Goal: Check status: Check status

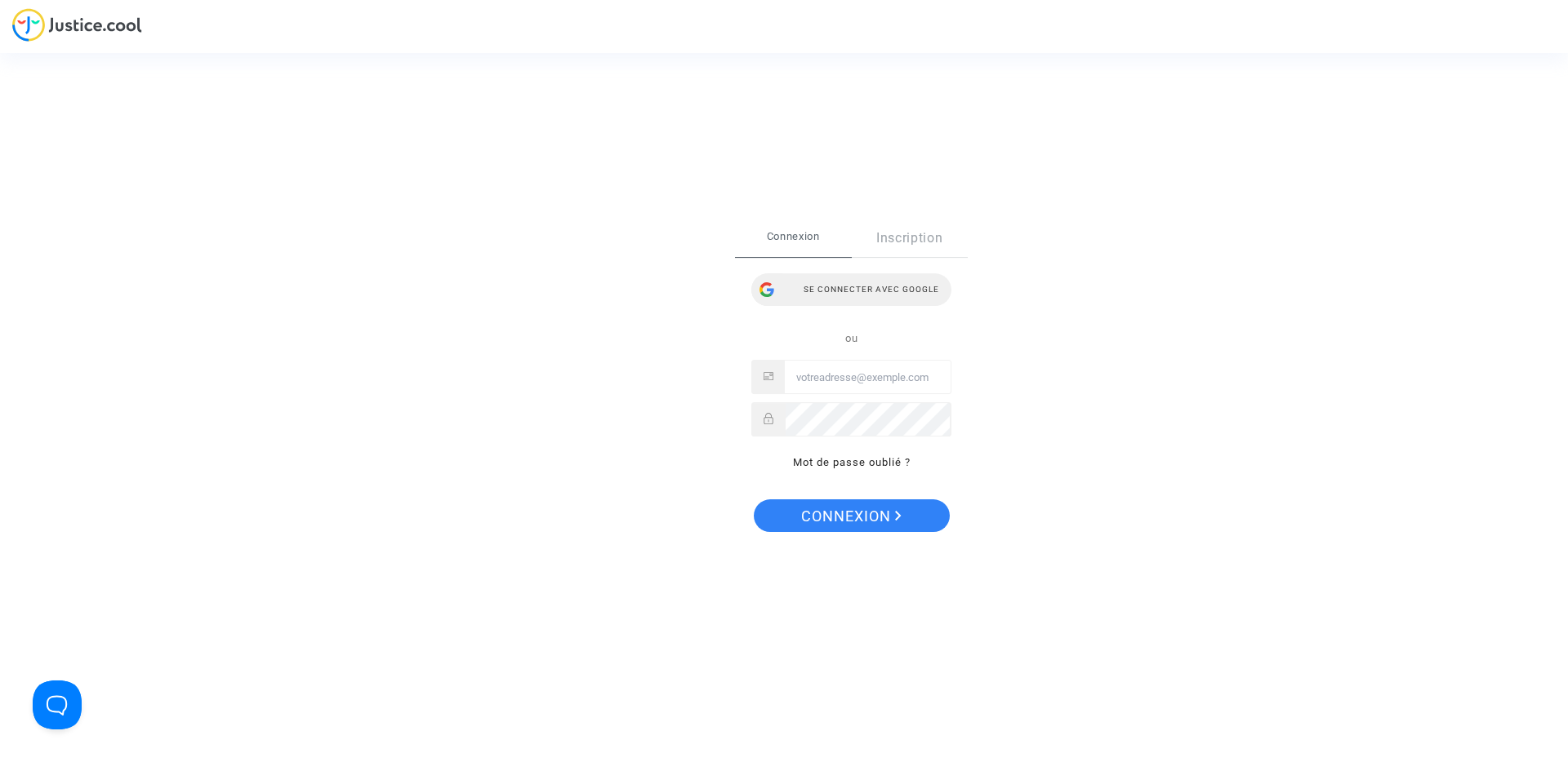
click at [857, 283] on div "Se connecter avec Google" at bounding box center [852, 290] width 200 height 32
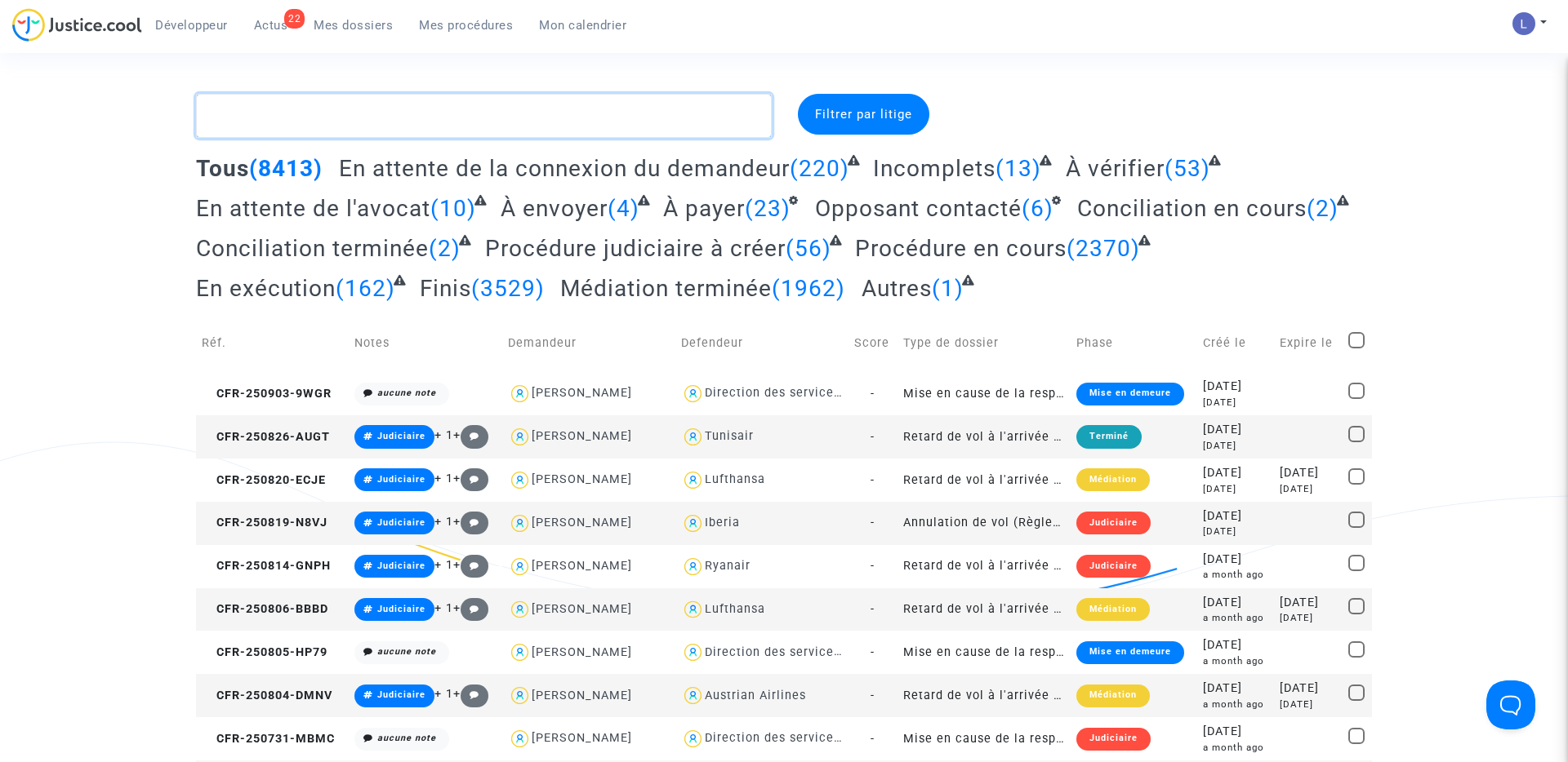
click at [435, 96] on textarea at bounding box center [483, 115] width 576 height 44
paste textarea "CFR-200715-69KQ"
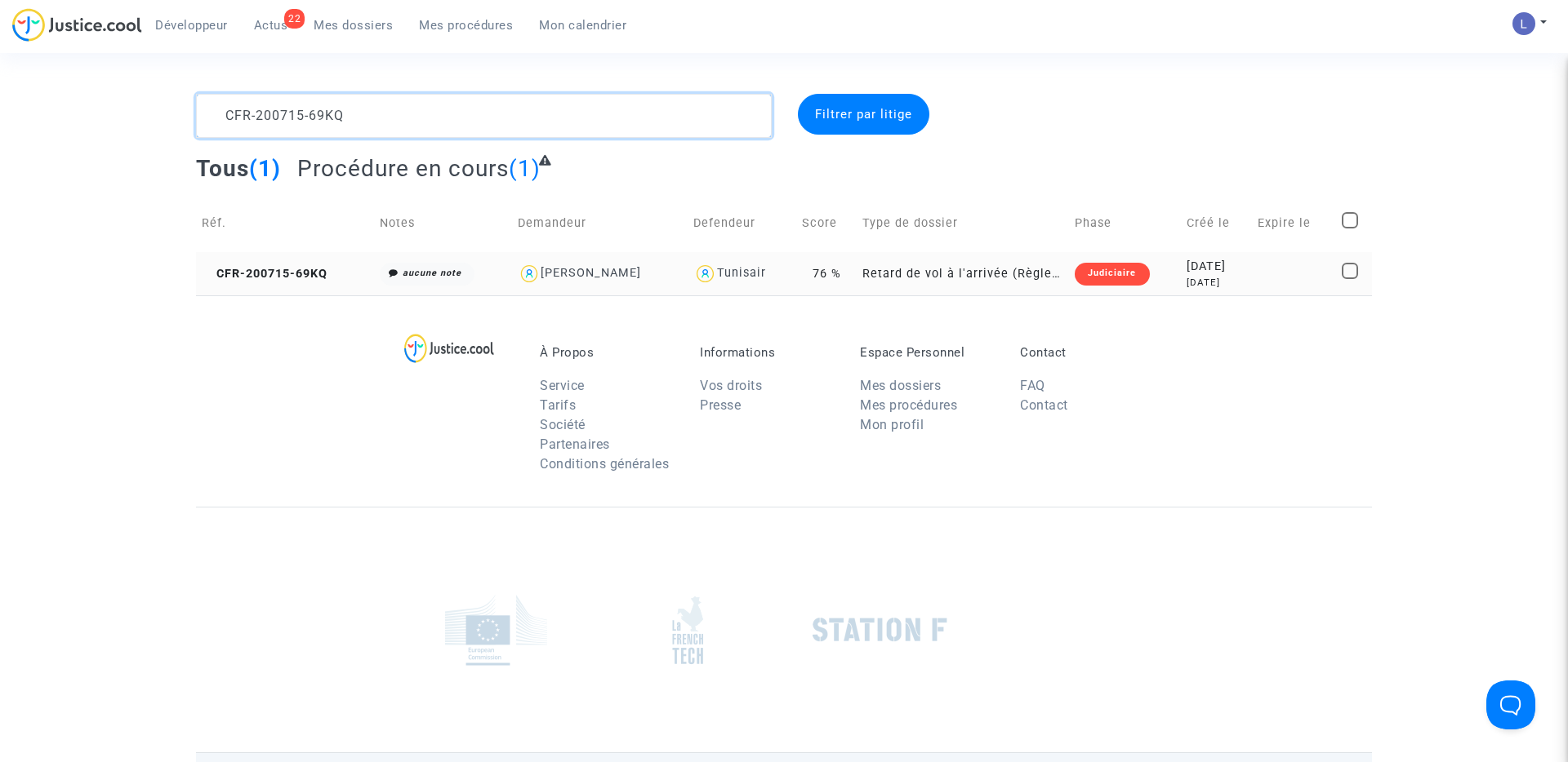
type textarea "CFR-200715-69KQ"
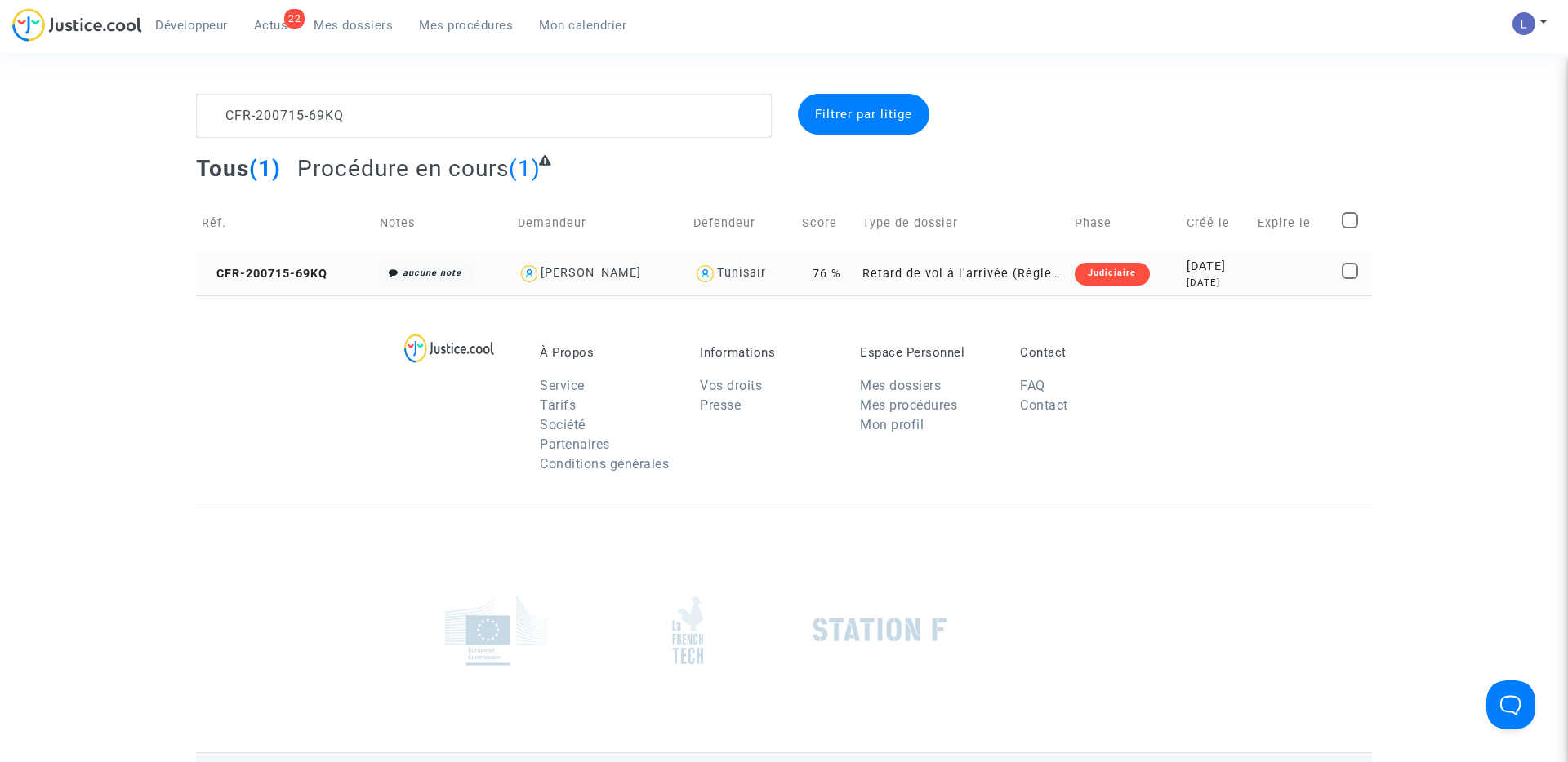
click at [305, 262] on td "CFR-200715-69KQ" at bounding box center [285, 274] width 178 height 43
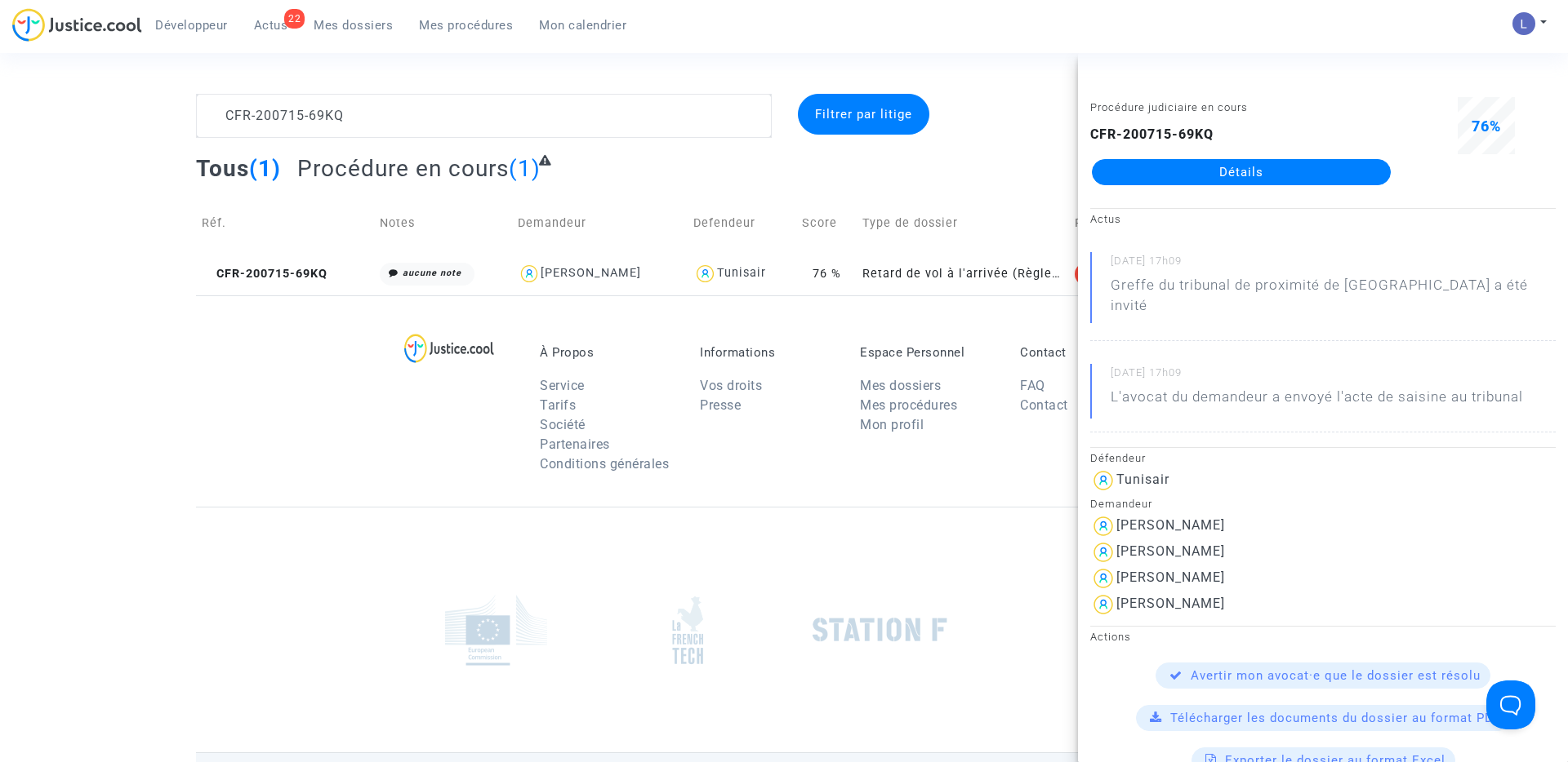
click at [1215, 172] on link "Détails" at bounding box center [1242, 172] width 299 height 26
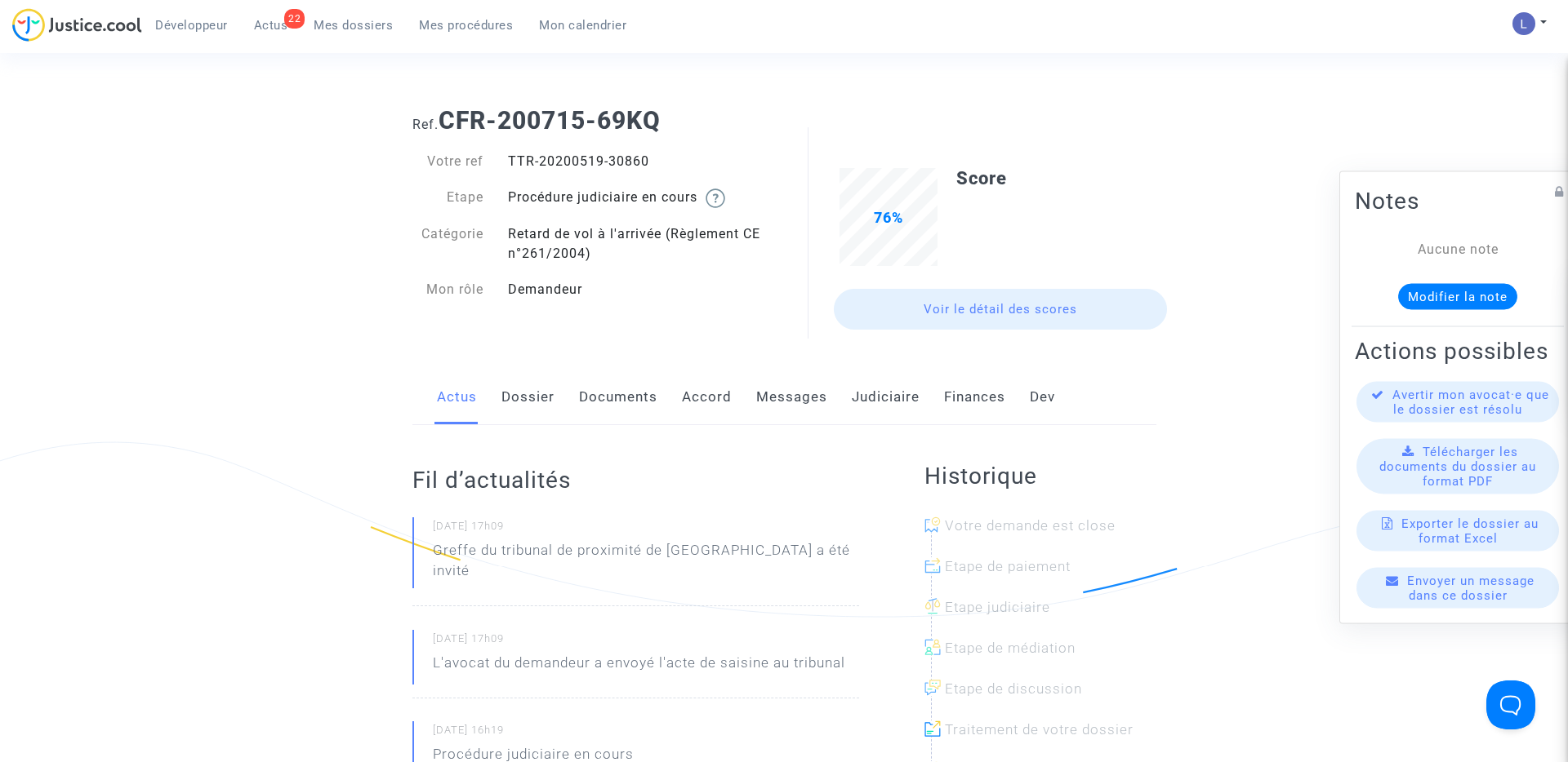
click at [880, 404] on link "Judiciaire" at bounding box center [885, 397] width 68 height 54
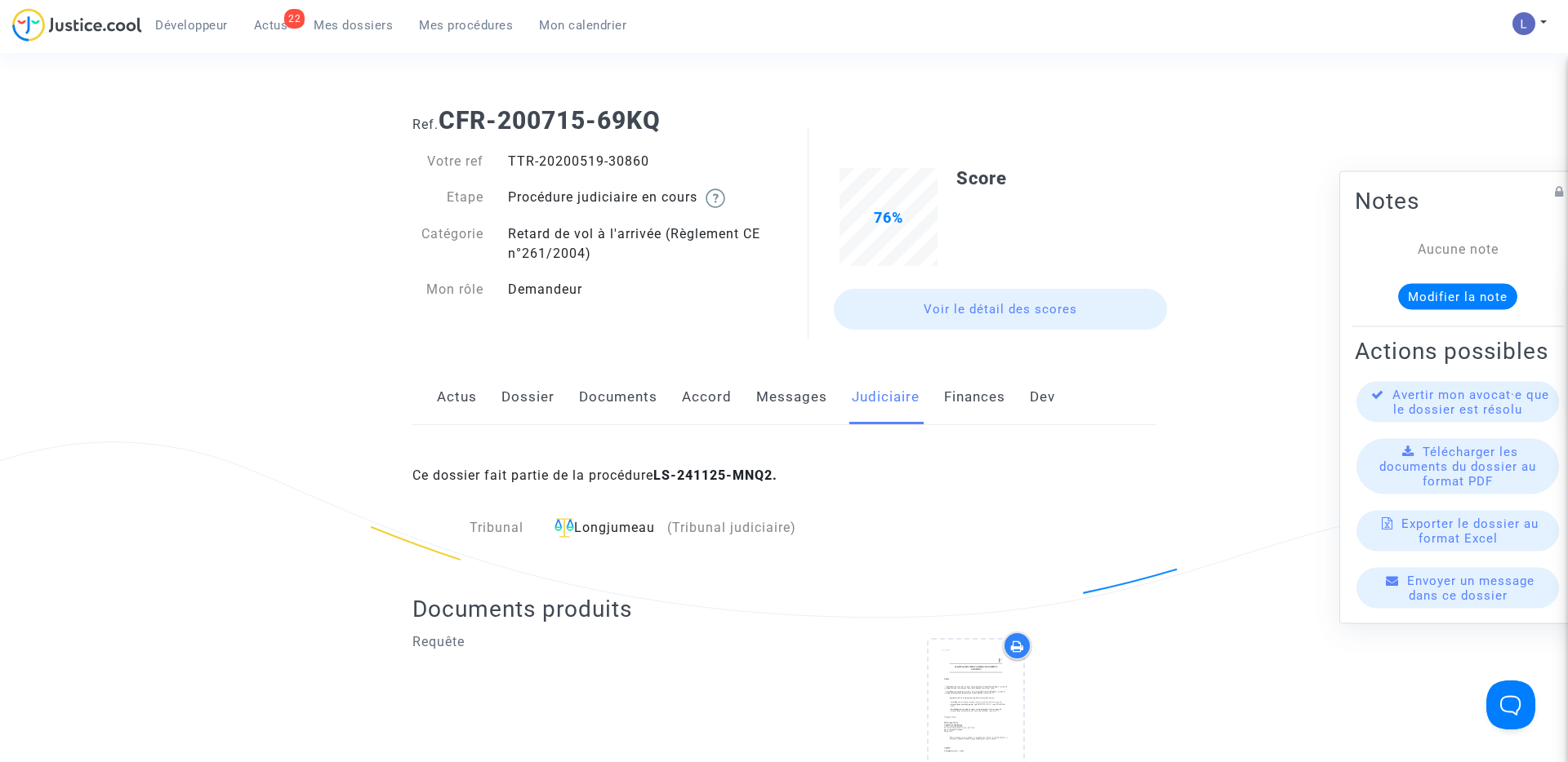
click at [466, 398] on link "Actus" at bounding box center [457, 397] width 40 height 54
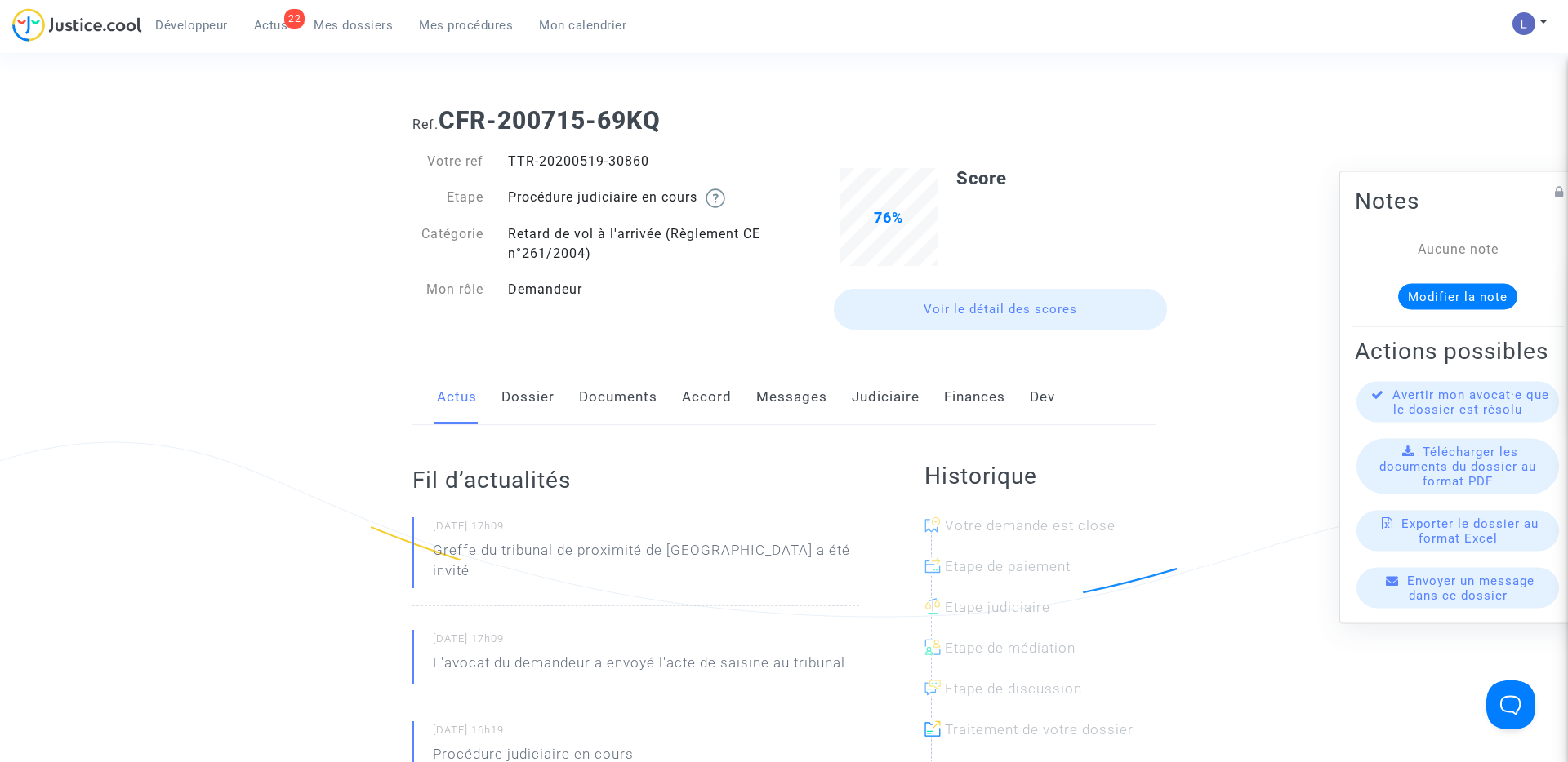
click at [527, 393] on link "Dossier" at bounding box center [527, 397] width 53 height 54
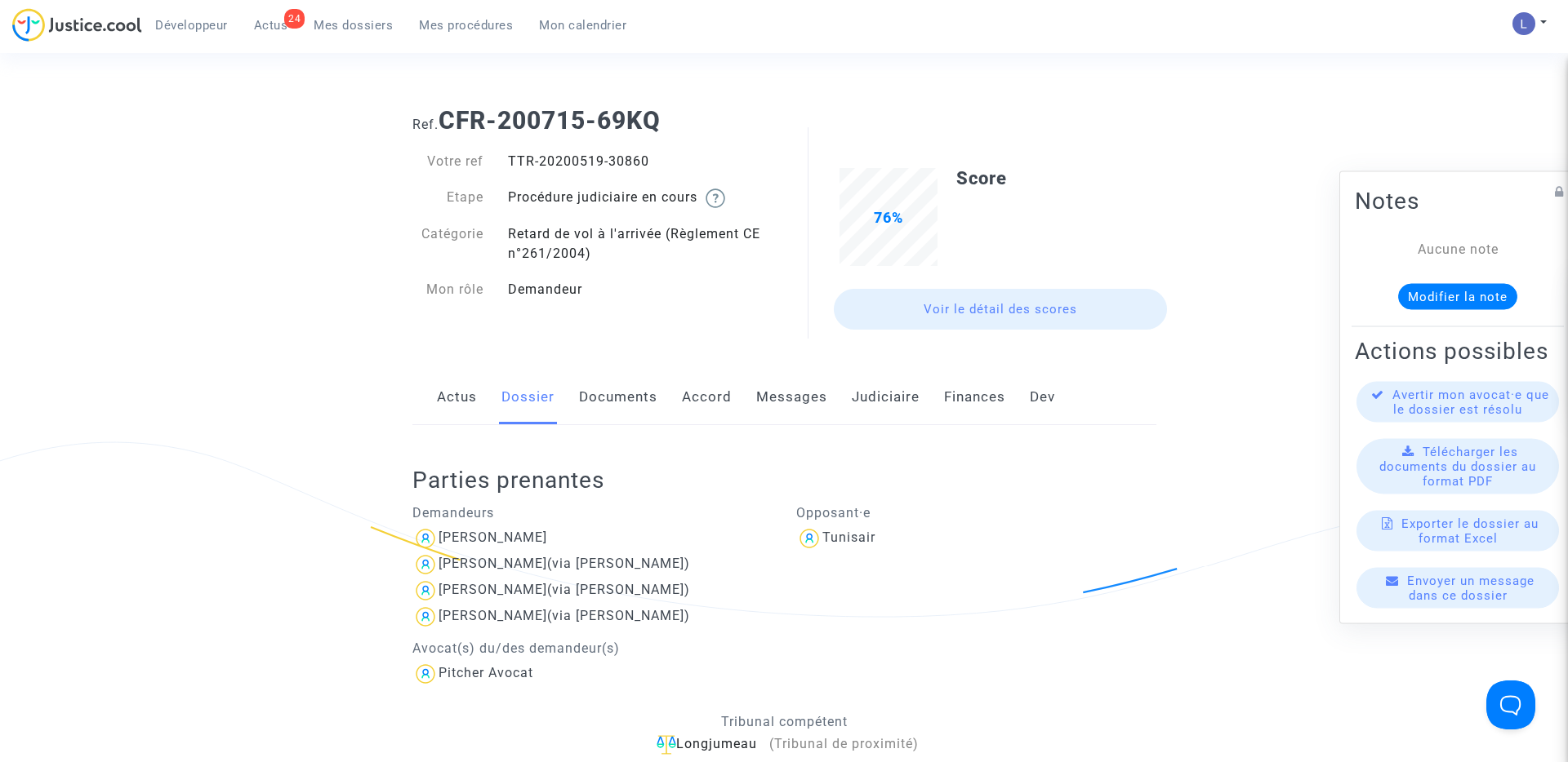
click at [278, 33] on link "24 Actus" at bounding box center [270, 24] width 60 height 24
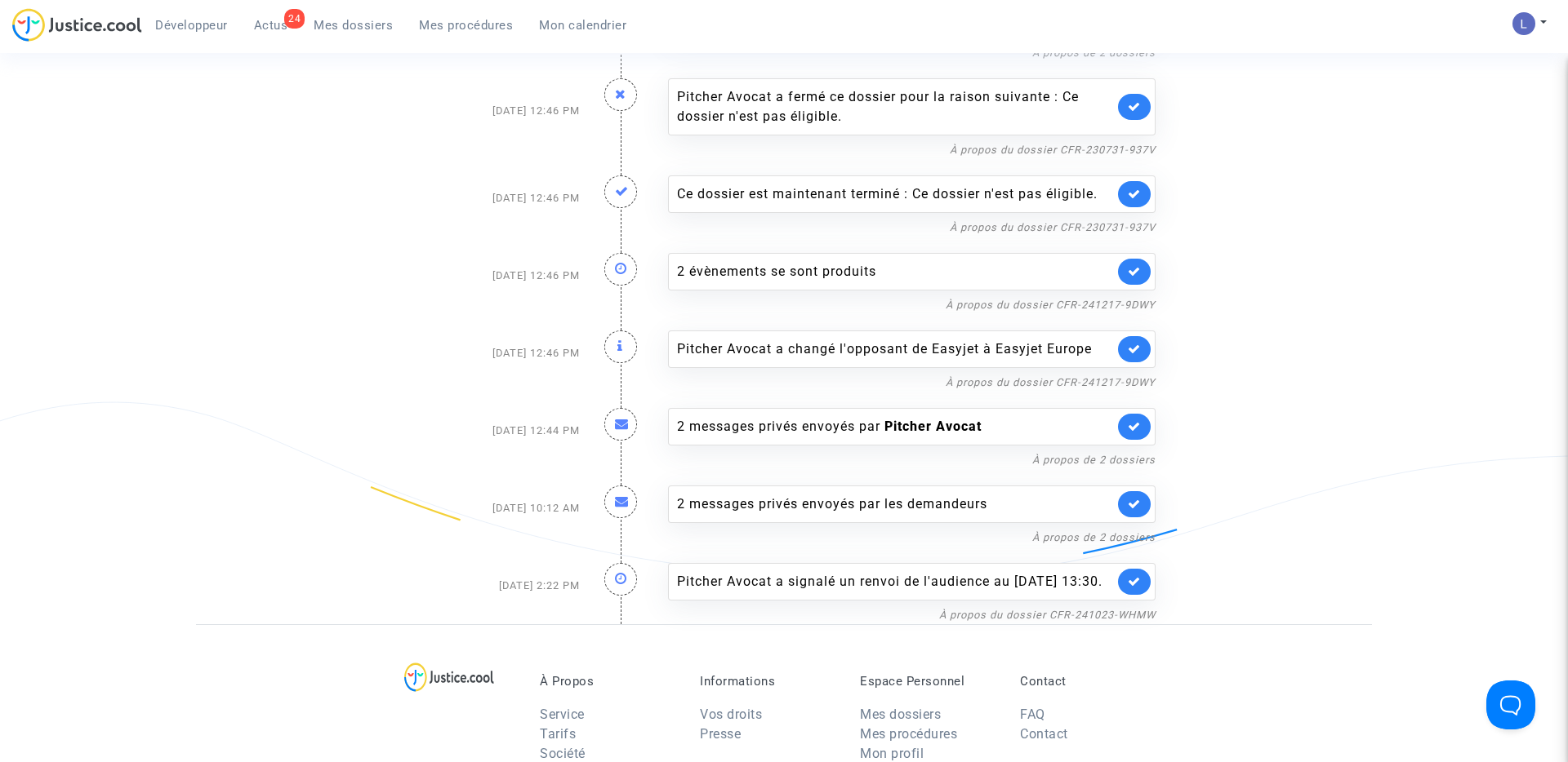
scroll to position [933, 0]
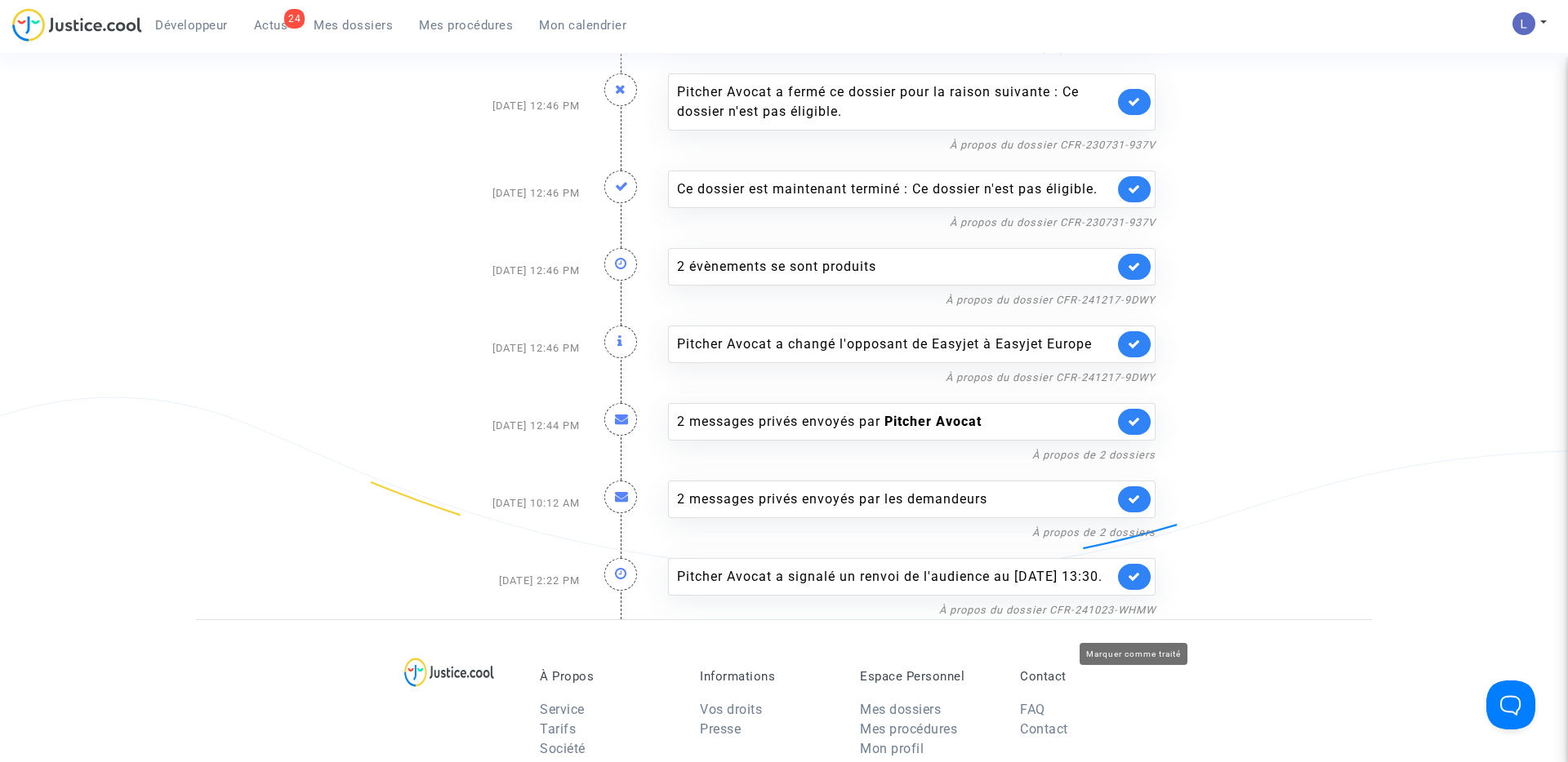
click at [1135, 583] on icon at bounding box center [1134, 576] width 13 height 13
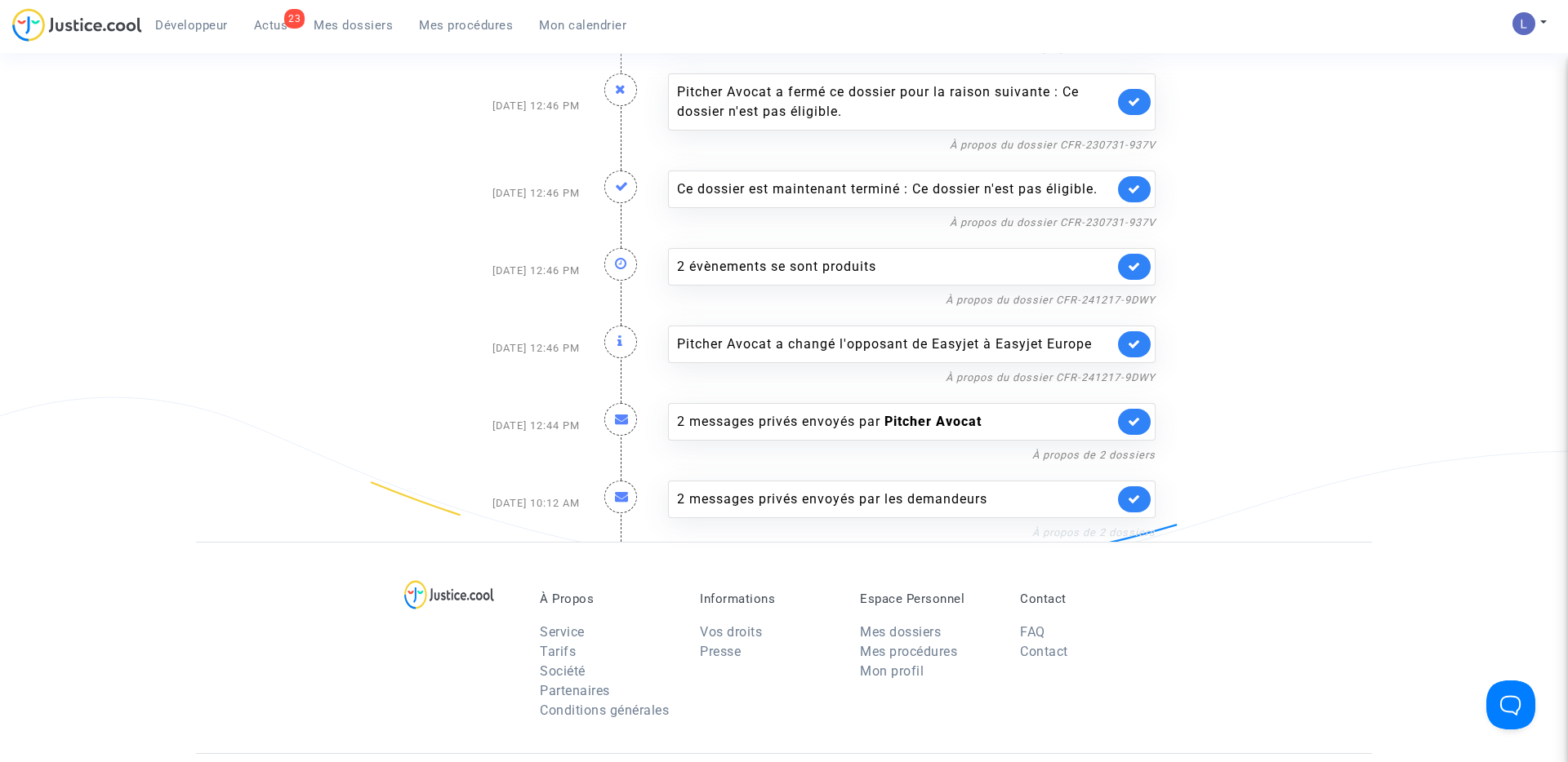
click at [1089, 539] on link "À propos de 2 dossiers" at bounding box center [1093, 532] width 123 height 13
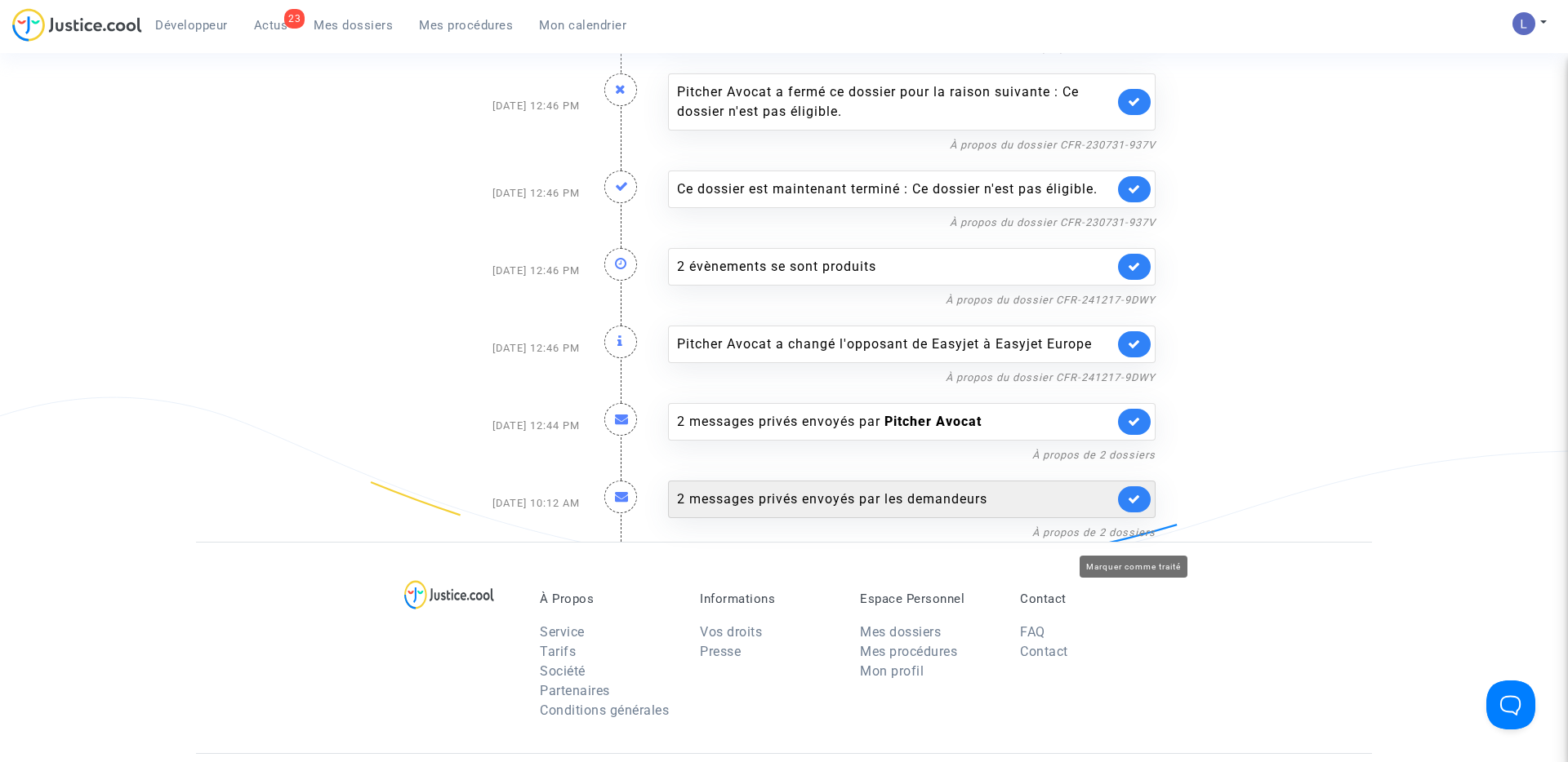
click at [1127, 505] on icon at bounding box center [1134, 499] width 13 height 13
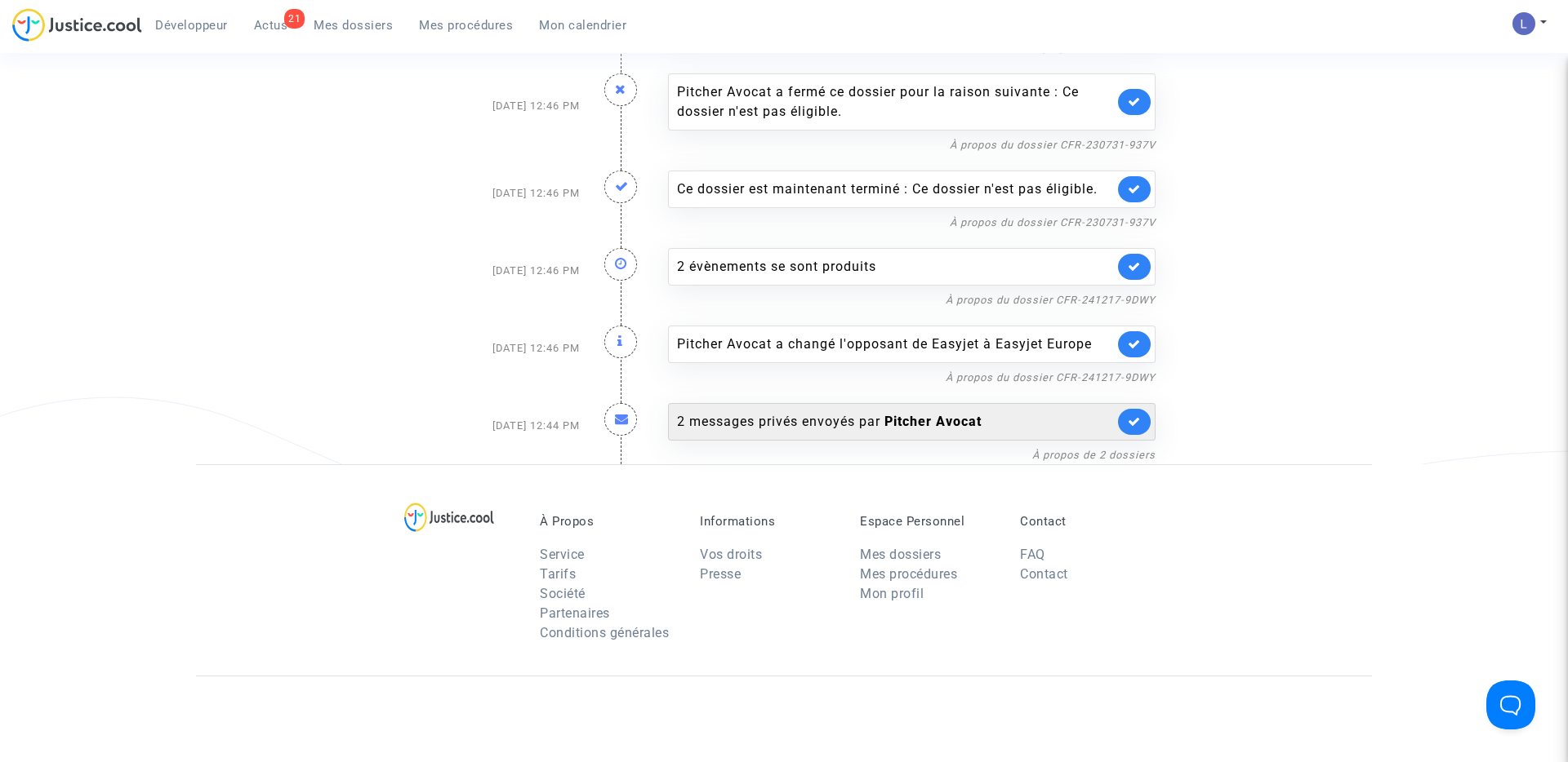
click at [958, 430] on b "Pitcher Avocat" at bounding box center [933, 421] width 97 height 15
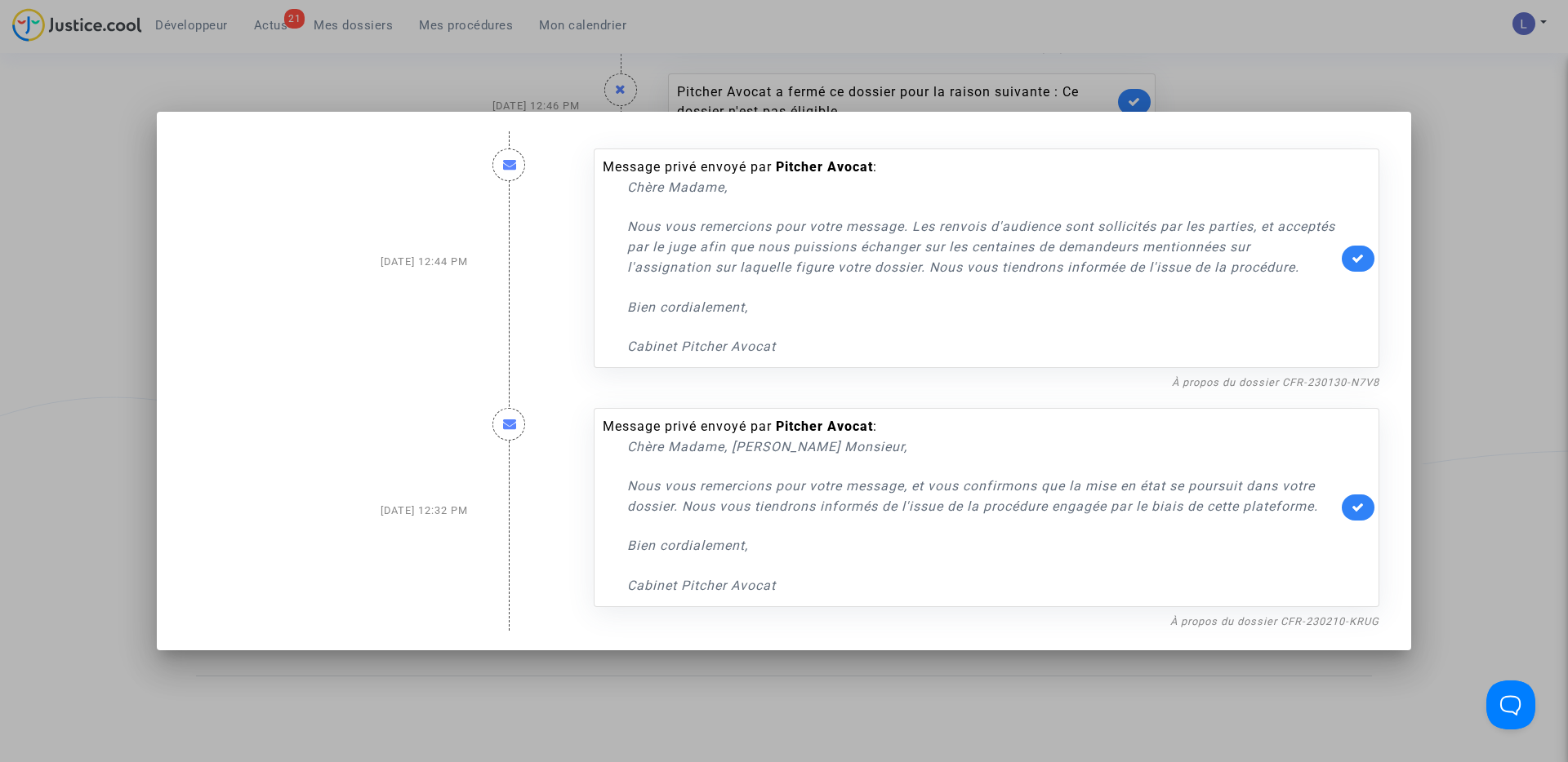
click at [1525, 247] on div at bounding box center [784, 381] width 1568 height 762
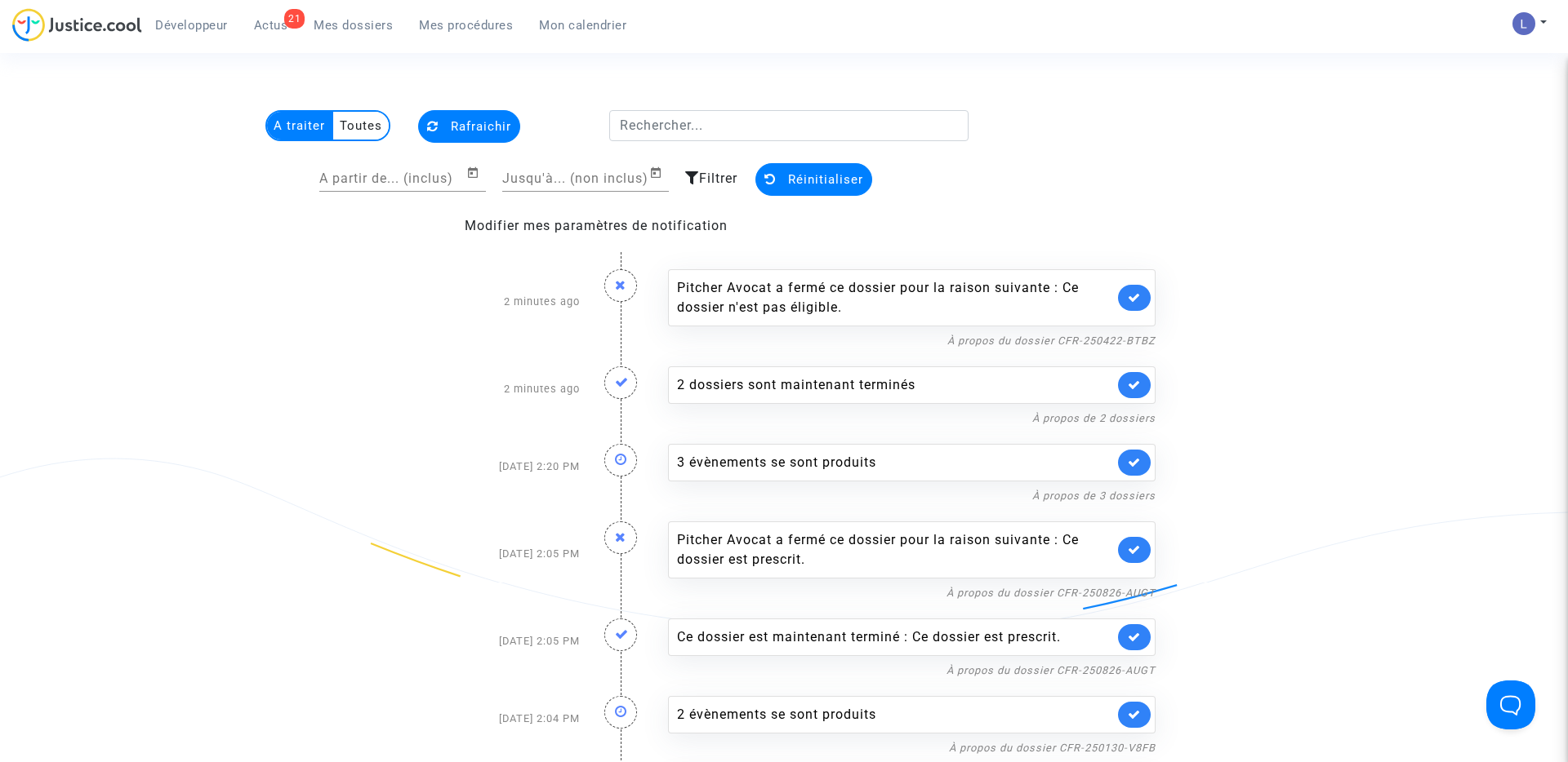
scroll to position [933, 0]
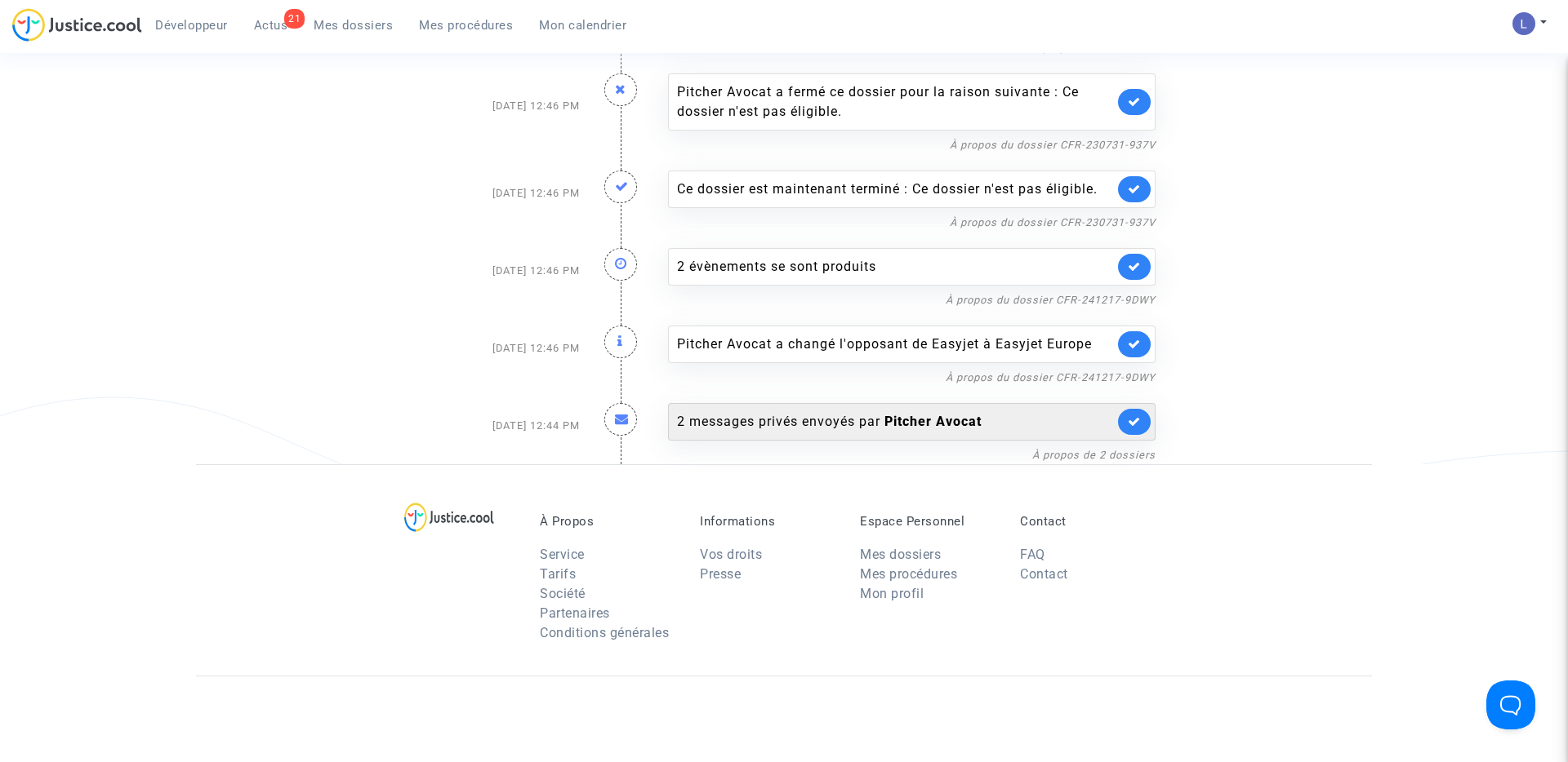
click at [1132, 435] on link at bounding box center [1135, 422] width 32 height 26
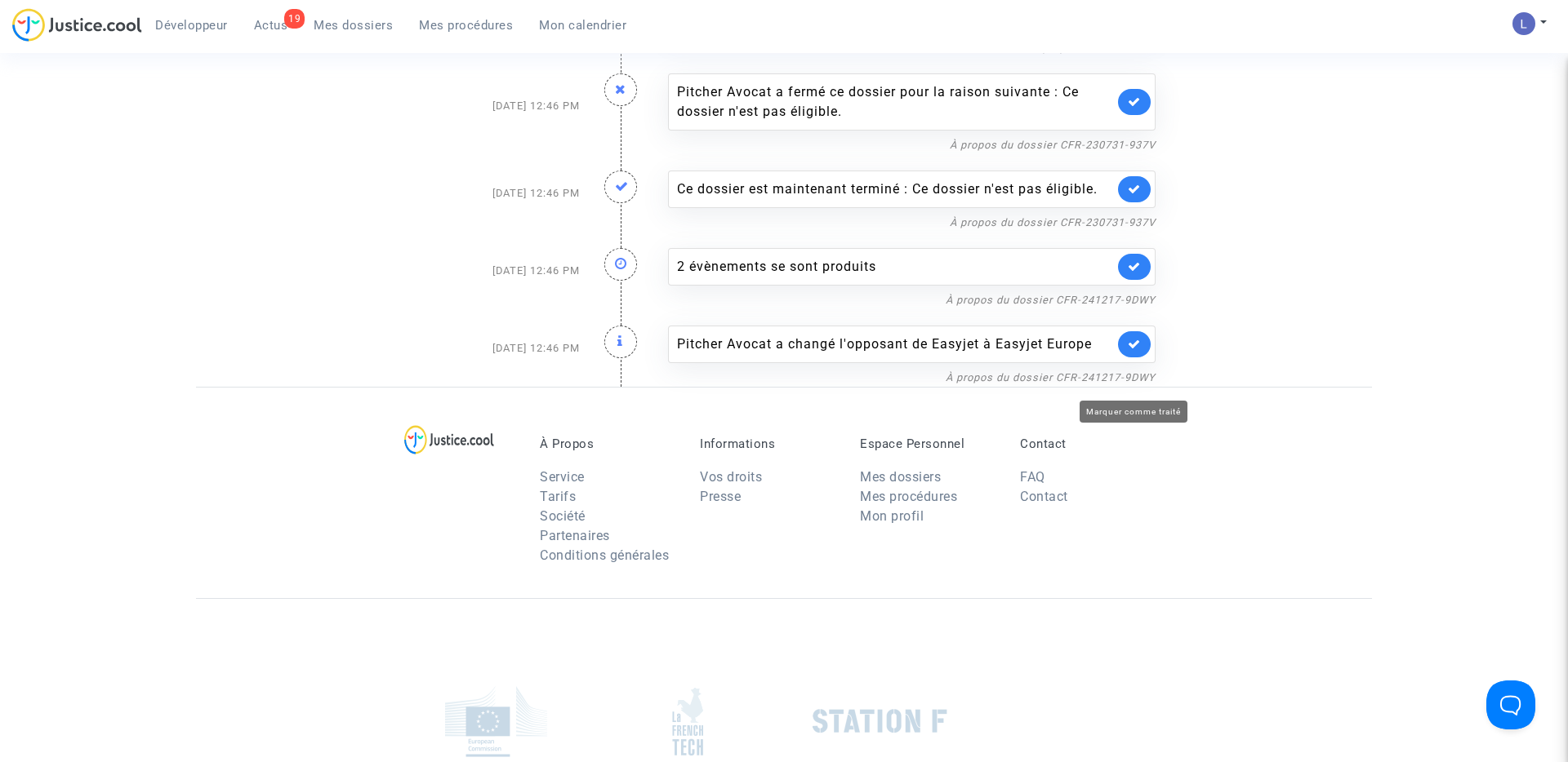
click at [1129, 350] on icon at bounding box center [1134, 344] width 13 height 13
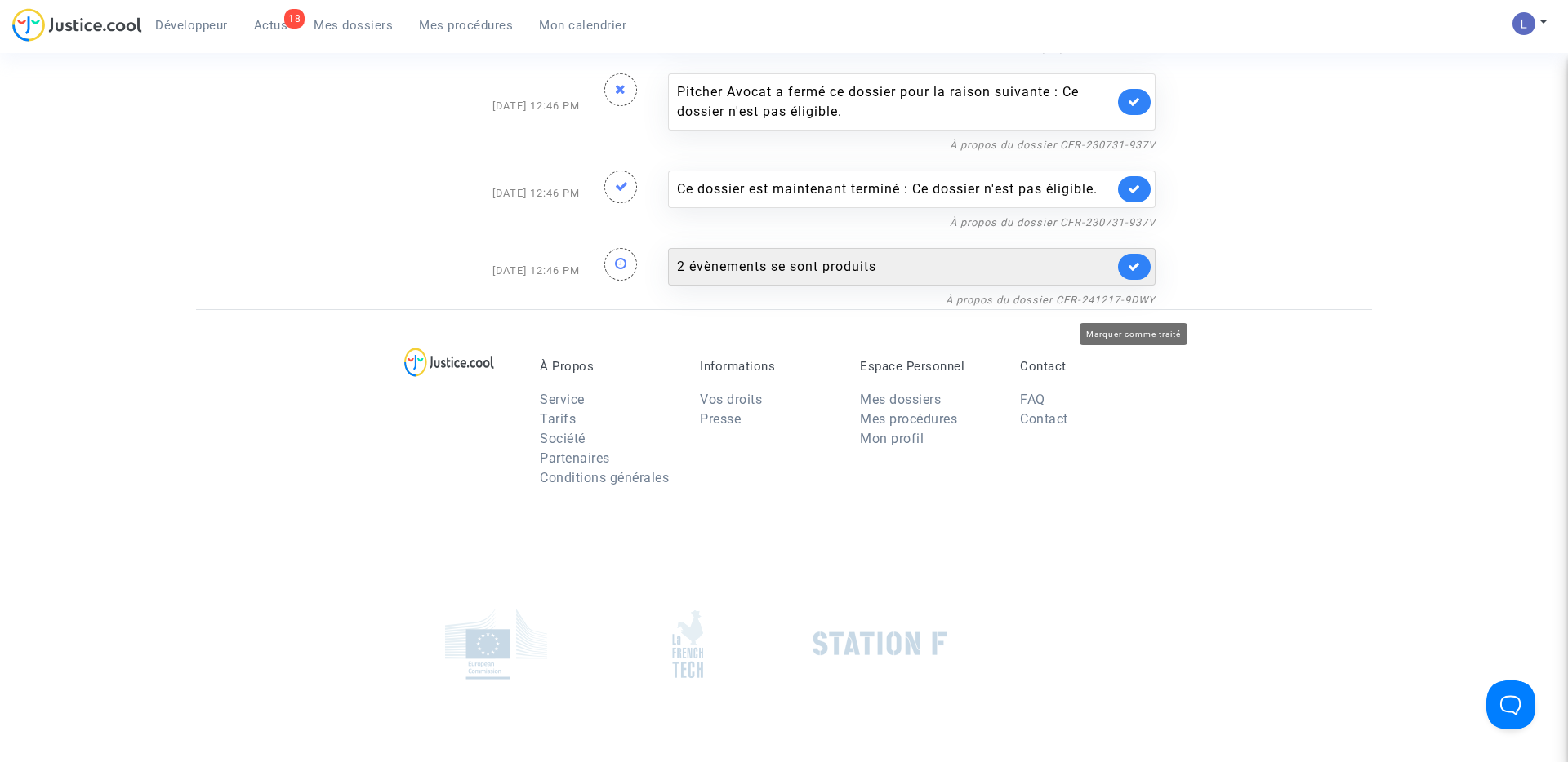
click at [1128, 273] on icon at bounding box center [1134, 267] width 13 height 13
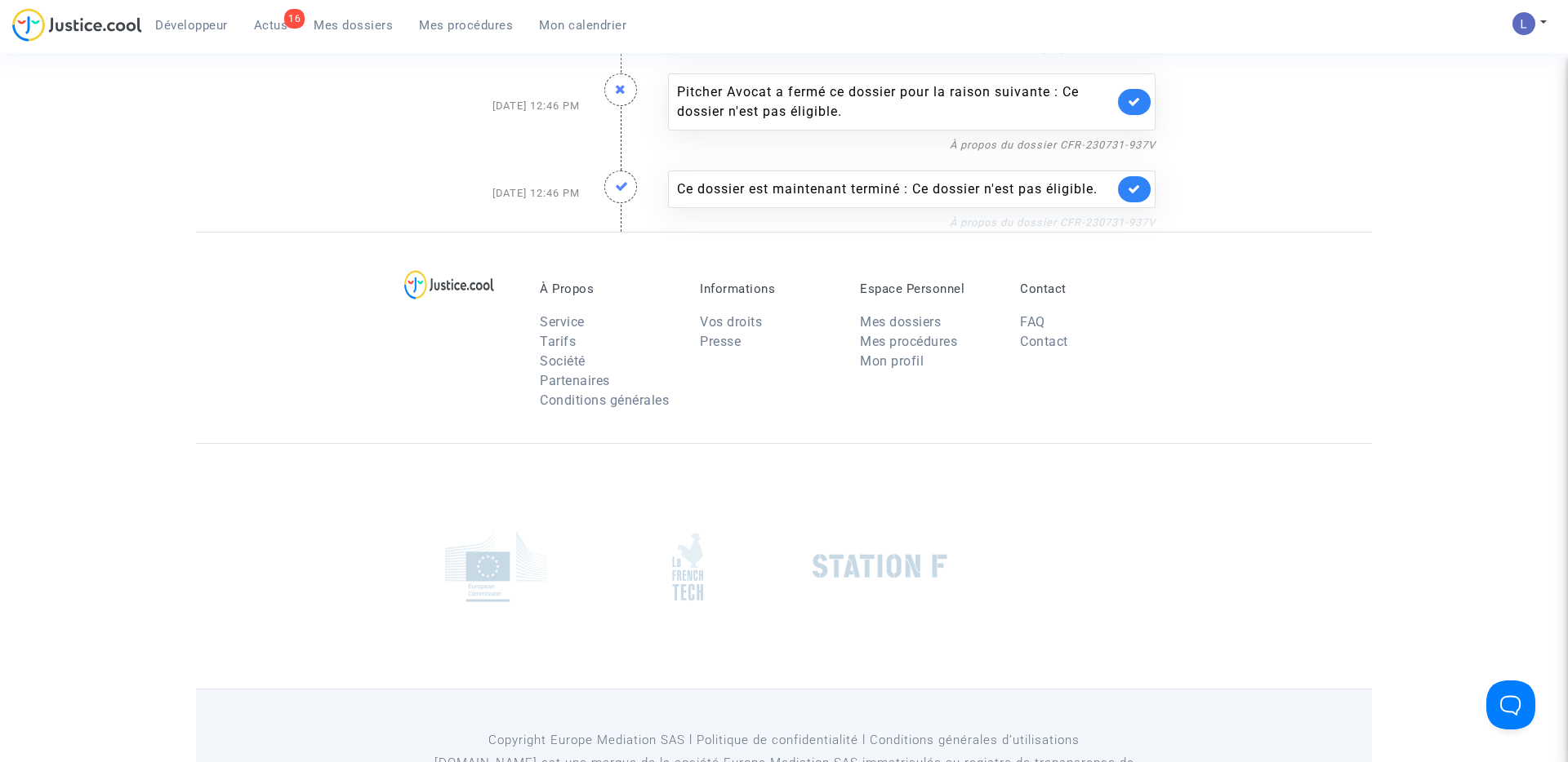
drag, startPoint x: 1172, startPoint y: 257, endPoint x: 1062, endPoint y: 264, distance: 110.2
copy link "CFR-230731-937V"
click at [1134, 195] on icon at bounding box center [1134, 189] width 13 height 13
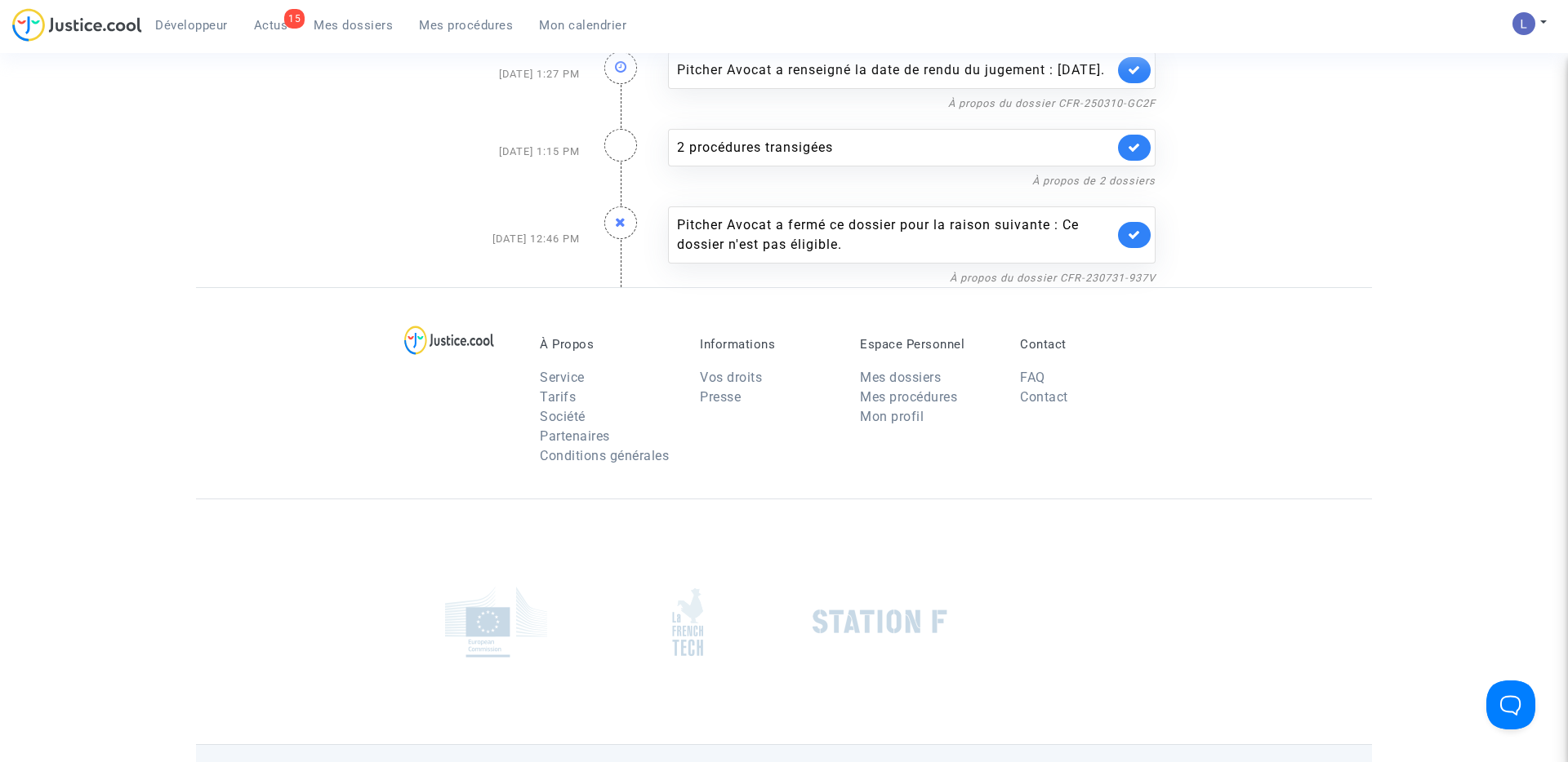
scroll to position [748, 0]
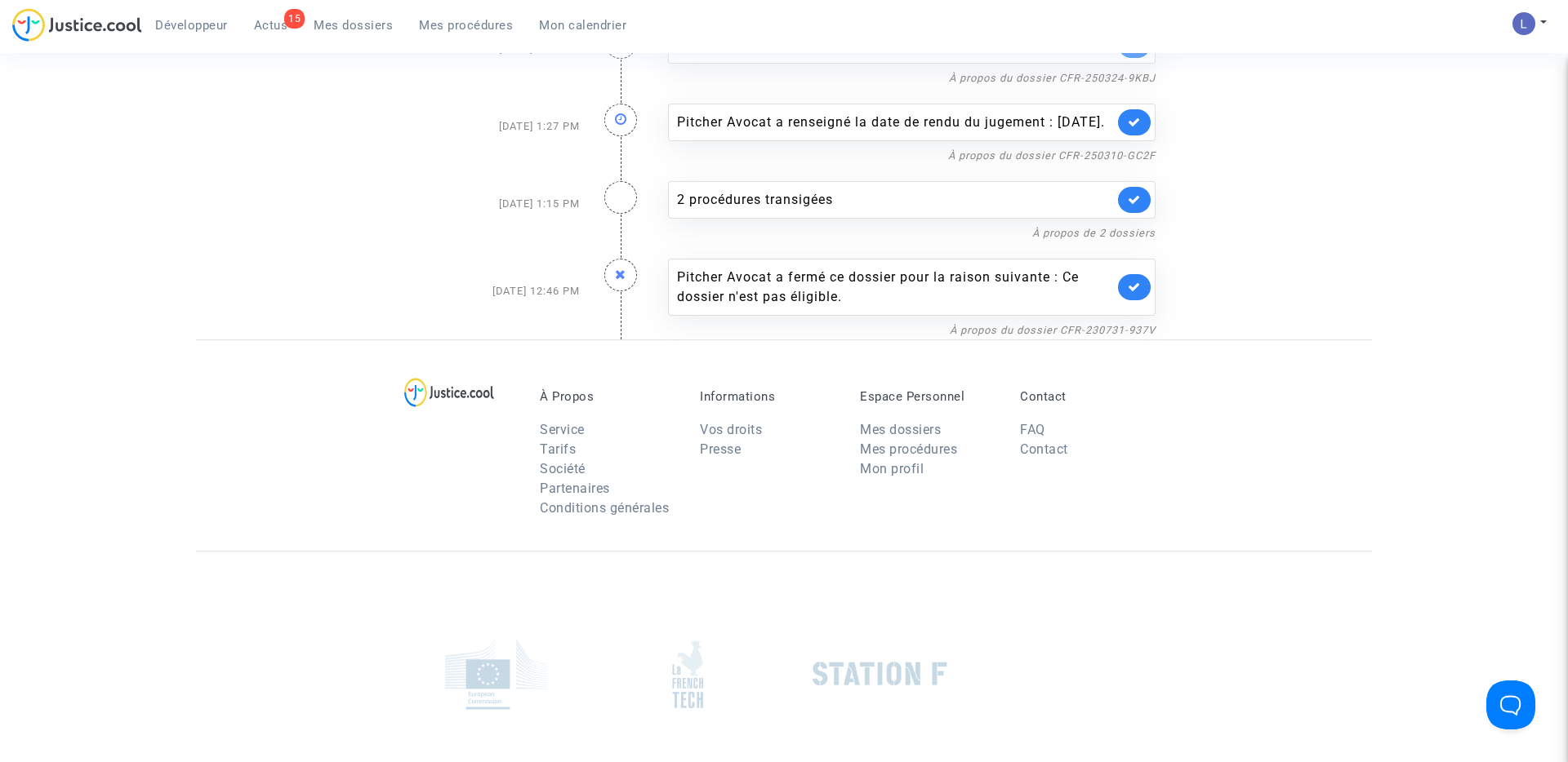
click at [1135, 300] on link at bounding box center [1135, 286] width 32 height 26
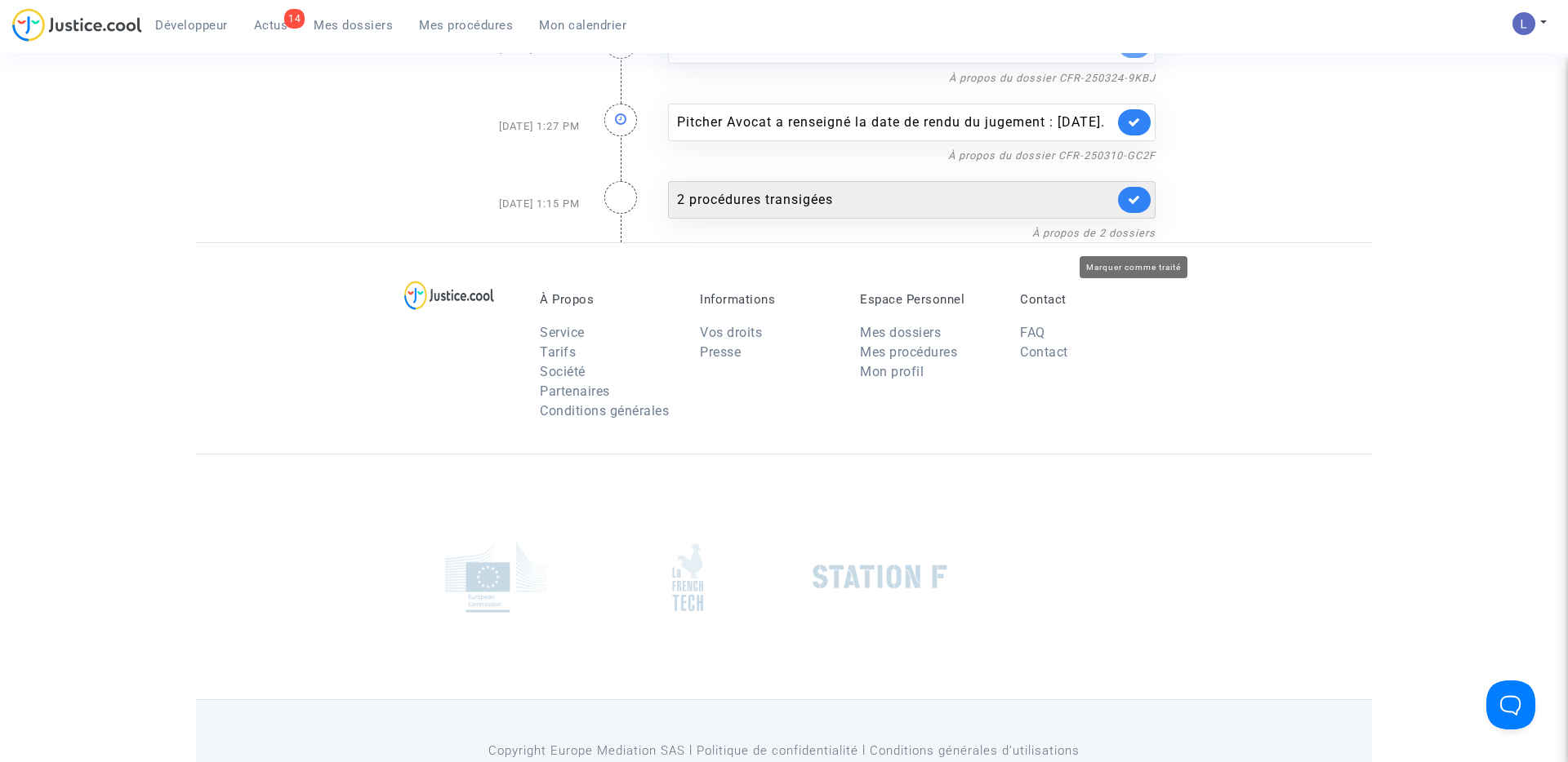
click at [1135, 205] on icon at bounding box center [1134, 200] width 13 height 13
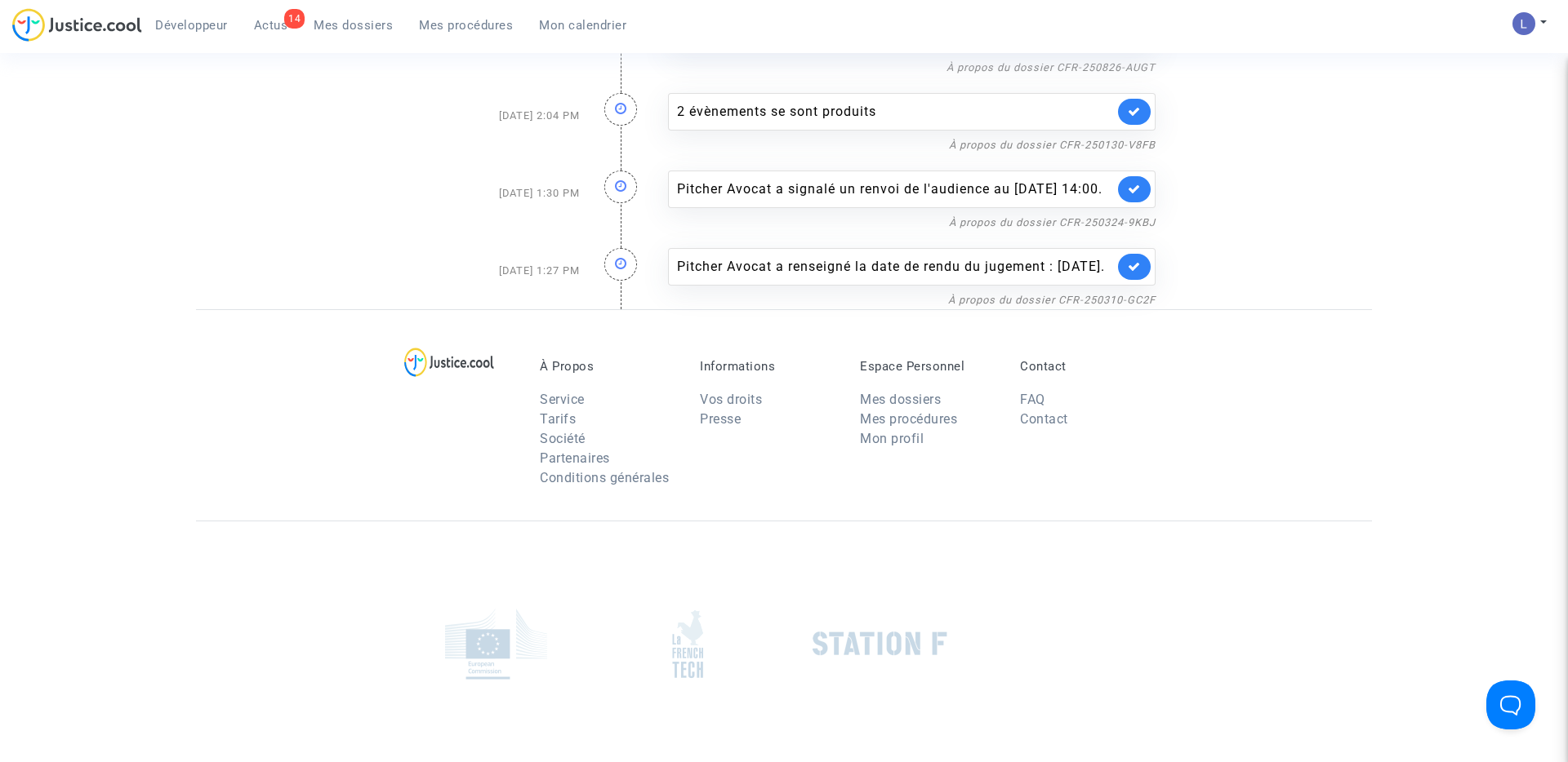
scroll to position [597, 0]
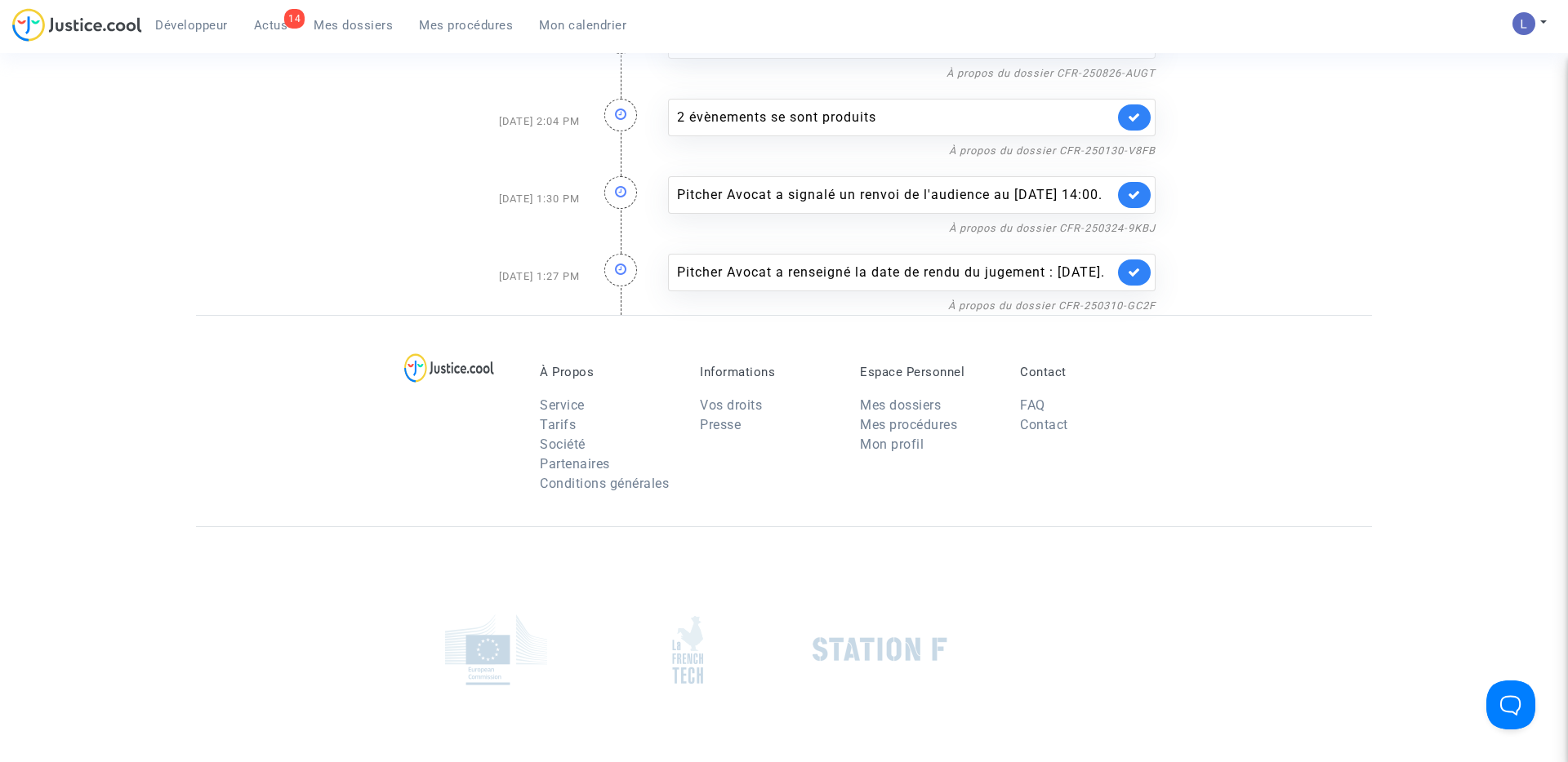
click at [1141, 286] on link at bounding box center [1135, 272] width 32 height 26
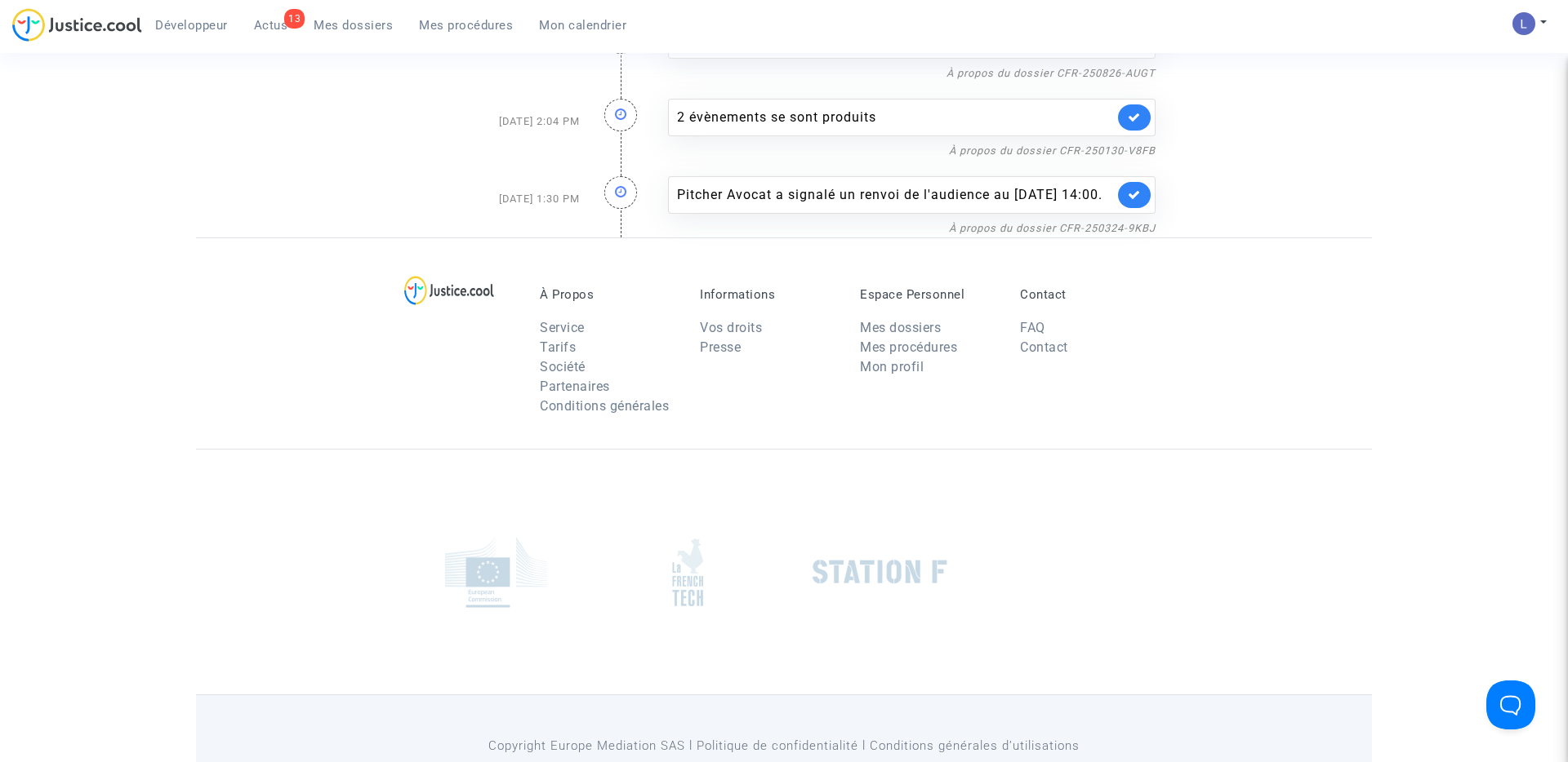
click at [1141, 208] on link at bounding box center [1135, 195] width 32 height 26
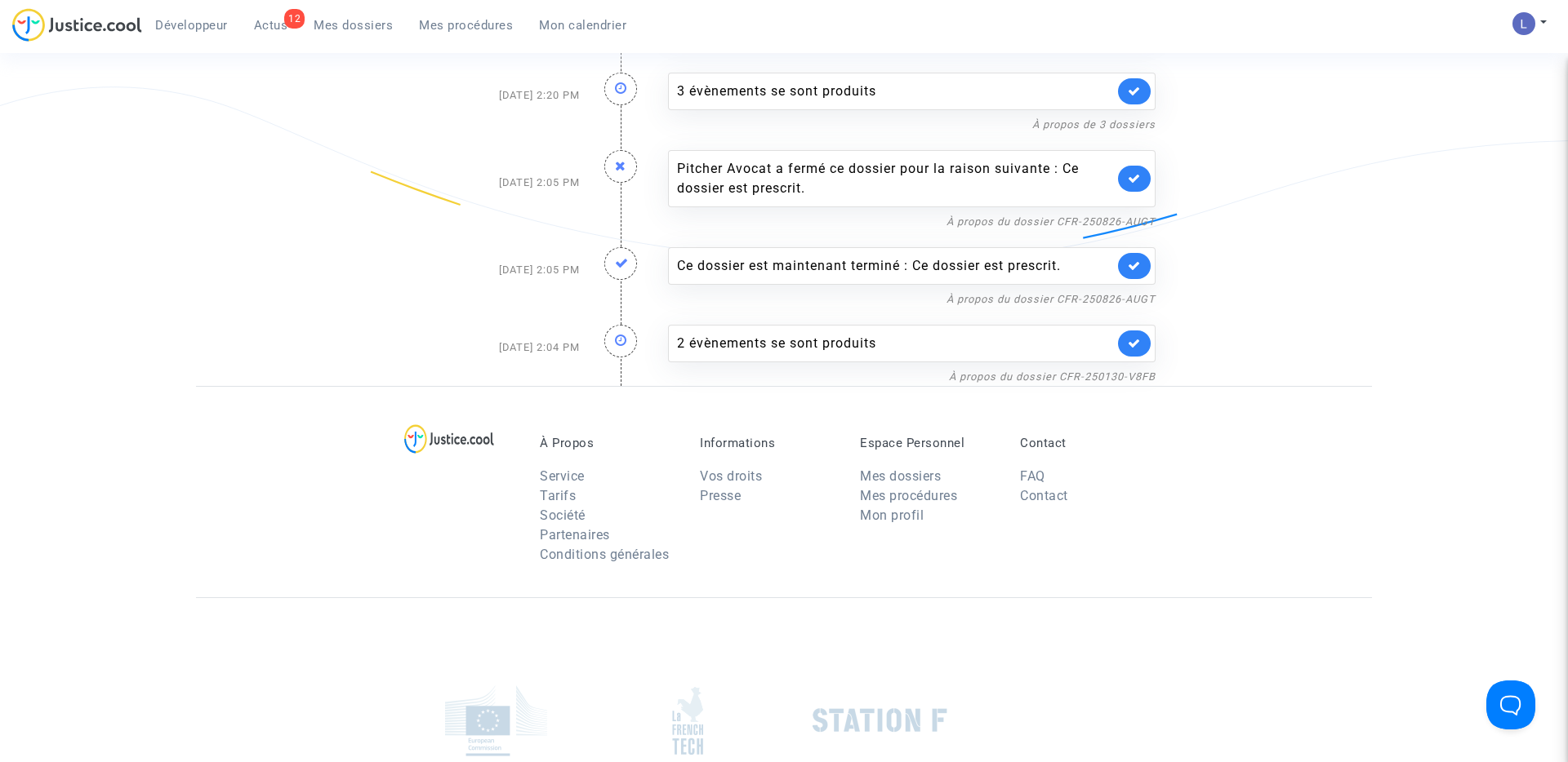
scroll to position [361, 0]
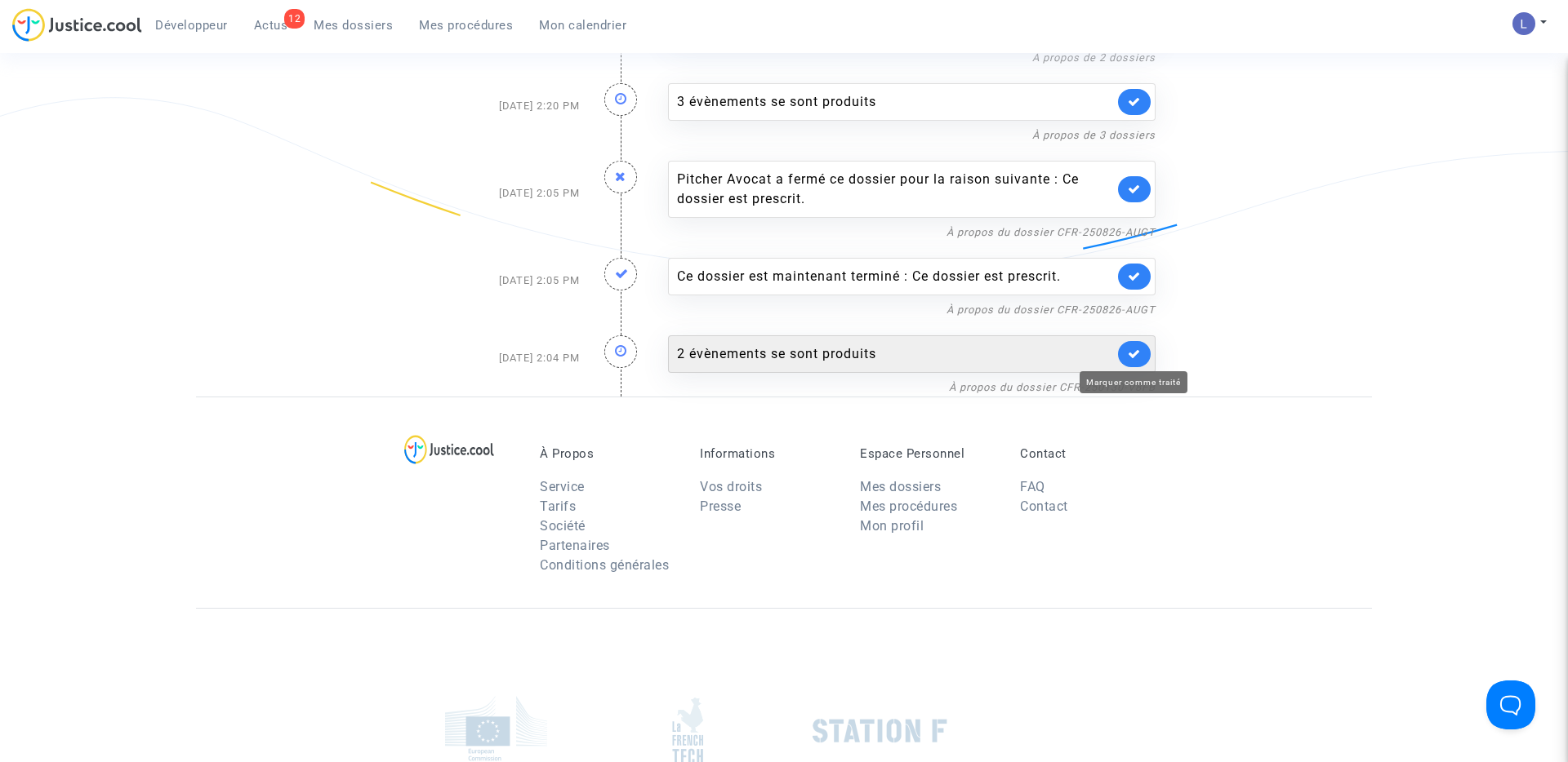
click at [1136, 351] on icon at bounding box center [1134, 354] width 13 height 13
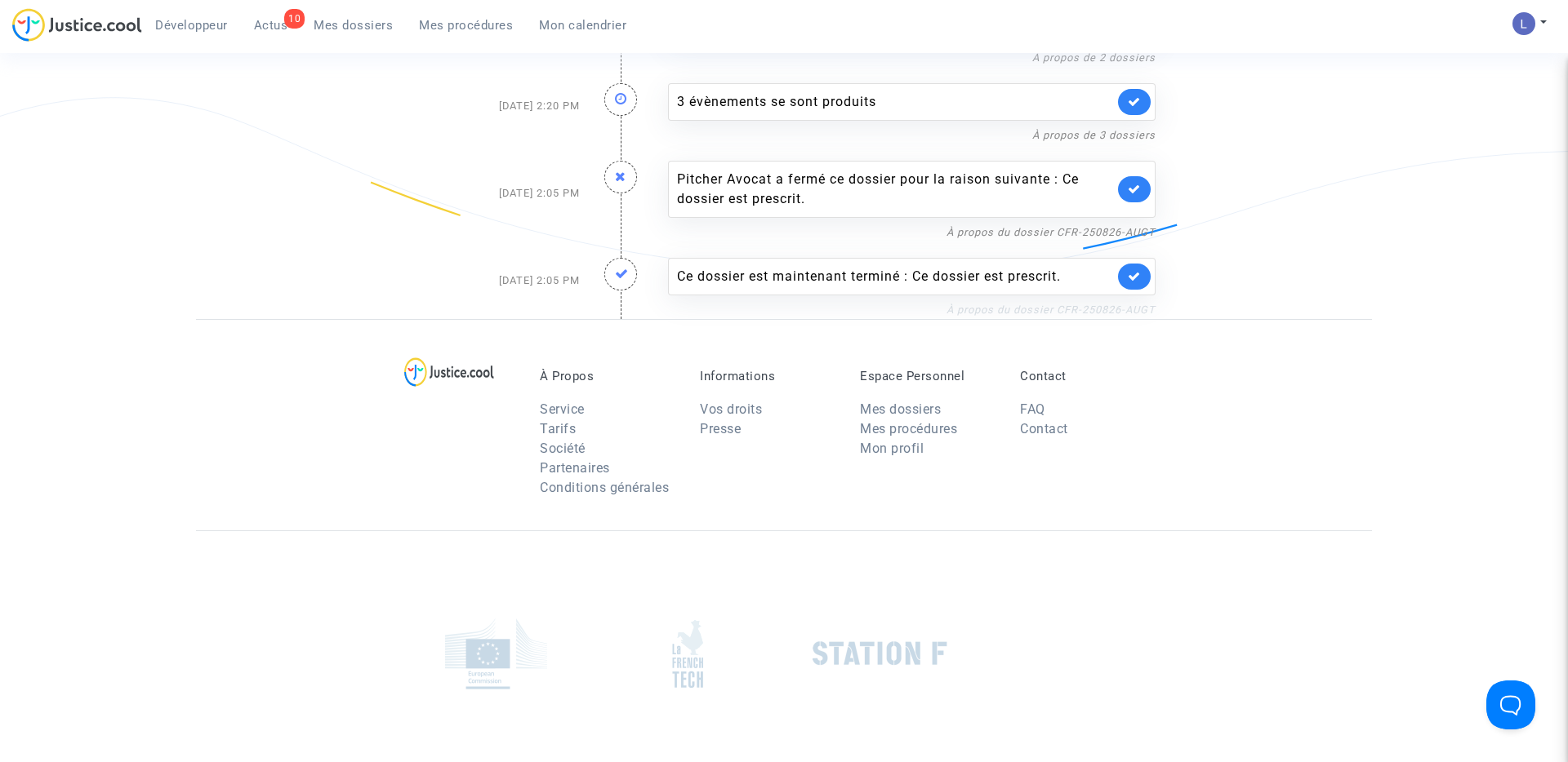
drag, startPoint x: 1165, startPoint y: 308, endPoint x: 1059, endPoint y: 312, distance: 106.1
click at [1059, 312] on div "Ce dossier est maintenant terminé : Ce dossier est prescrit. À propos du dossie…" at bounding box center [912, 280] width 512 height 77
copy link "CFR-250826-AUGT"
click at [1132, 276] on icon at bounding box center [1134, 277] width 13 height 13
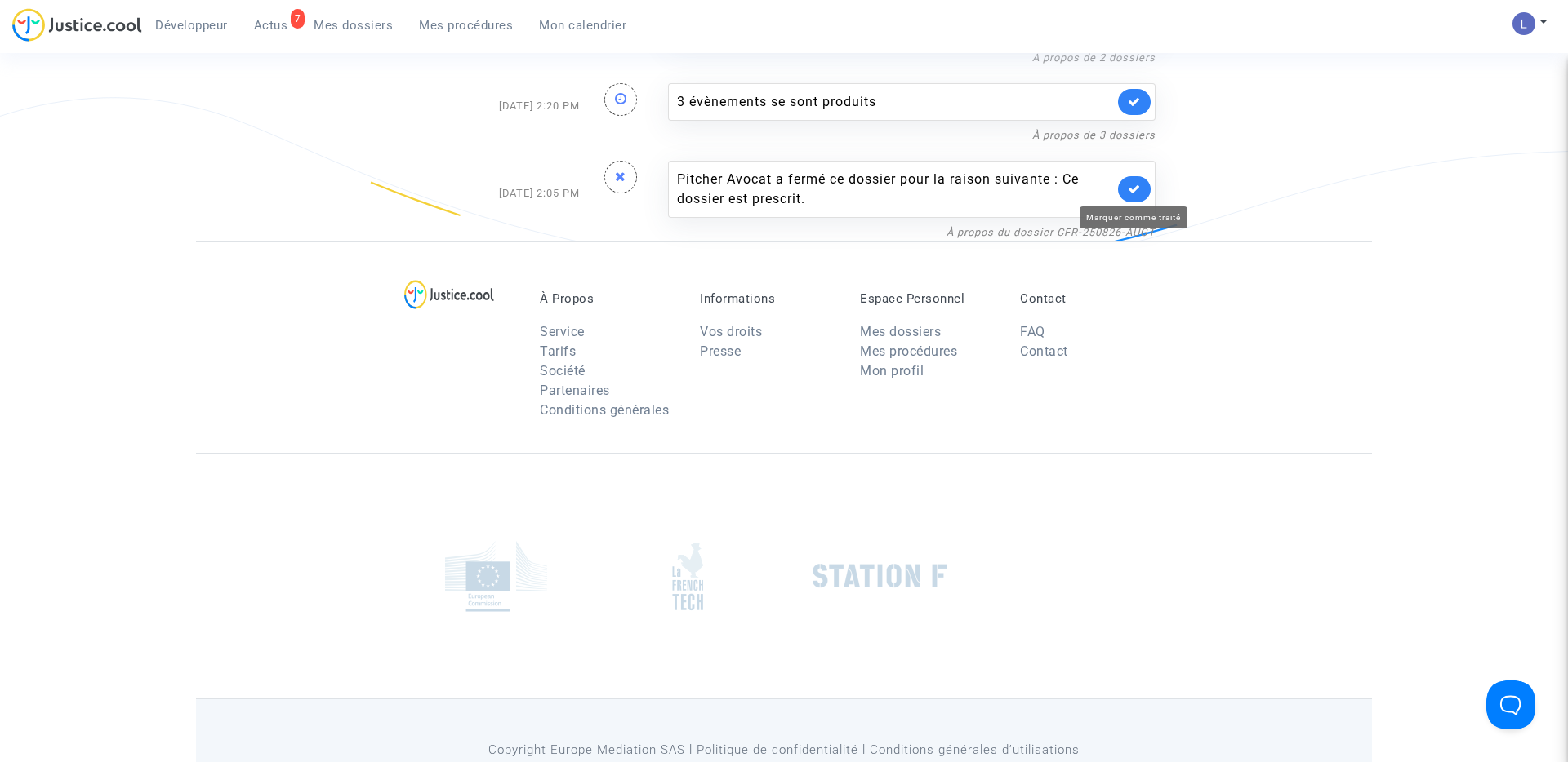
click at [1139, 187] on icon at bounding box center [1134, 189] width 13 height 13
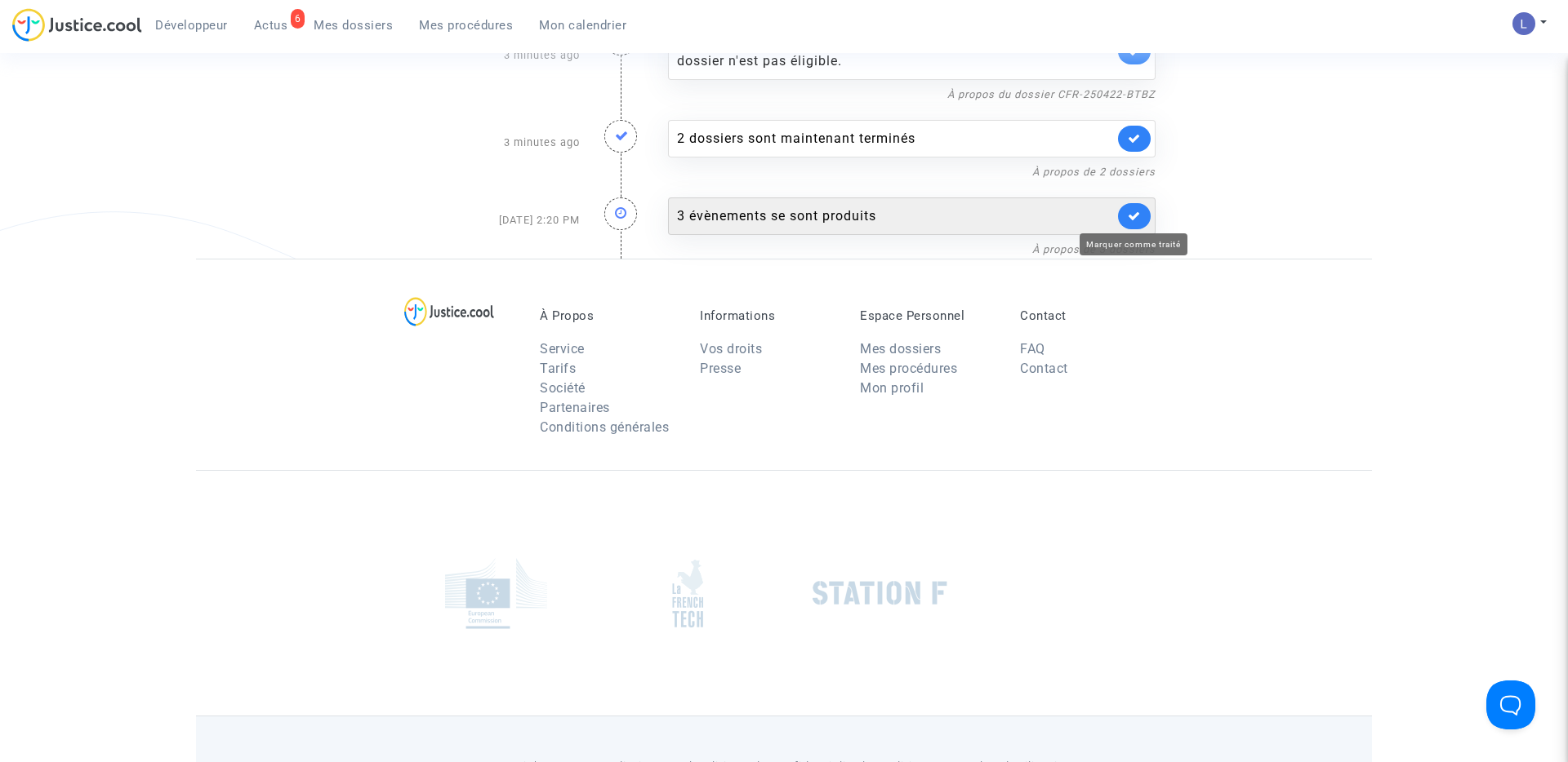
click at [1135, 222] on icon at bounding box center [1134, 216] width 13 height 13
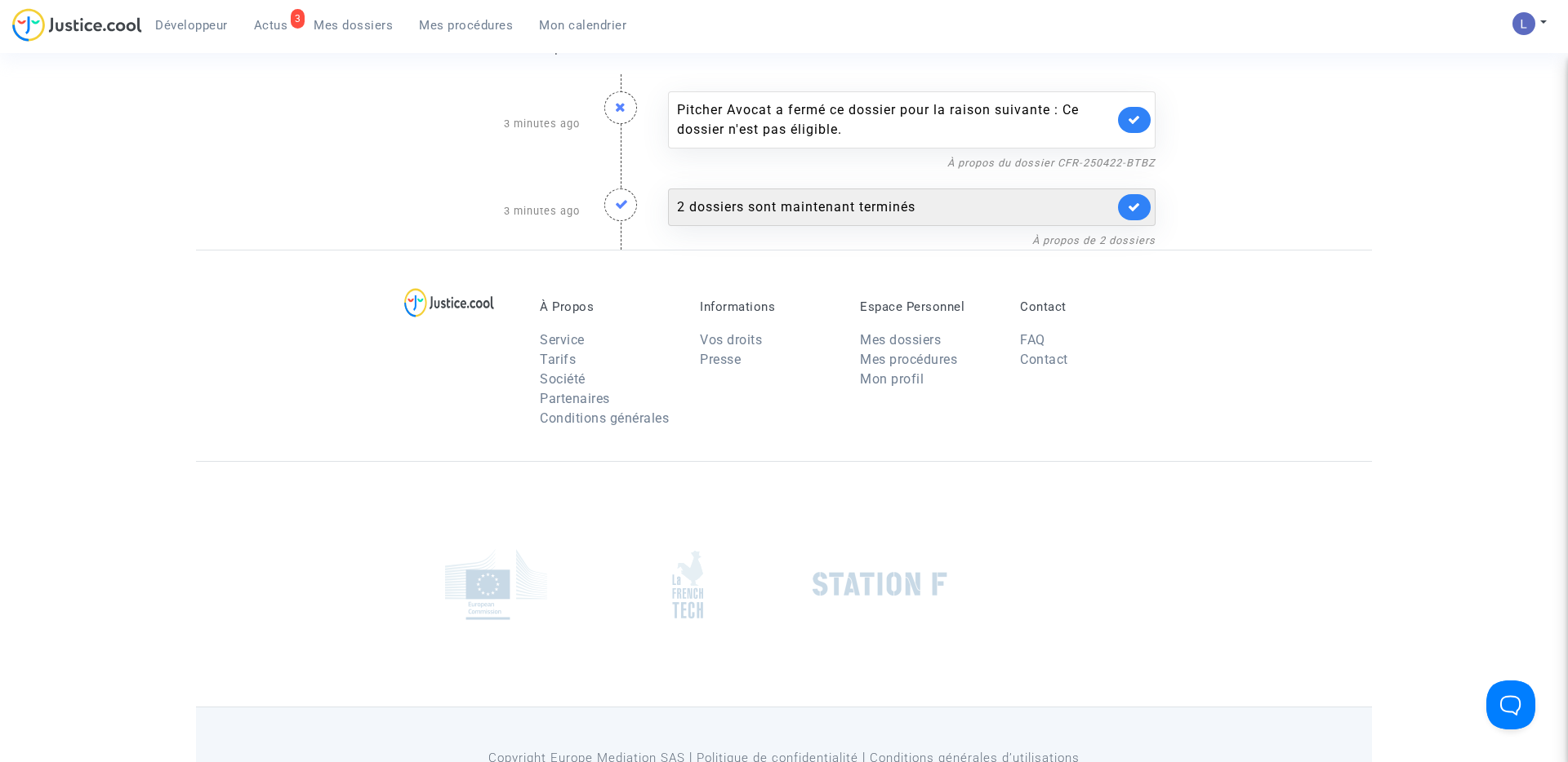
scroll to position [177, 0]
click at [1138, 206] on icon at bounding box center [1134, 208] width 13 height 13
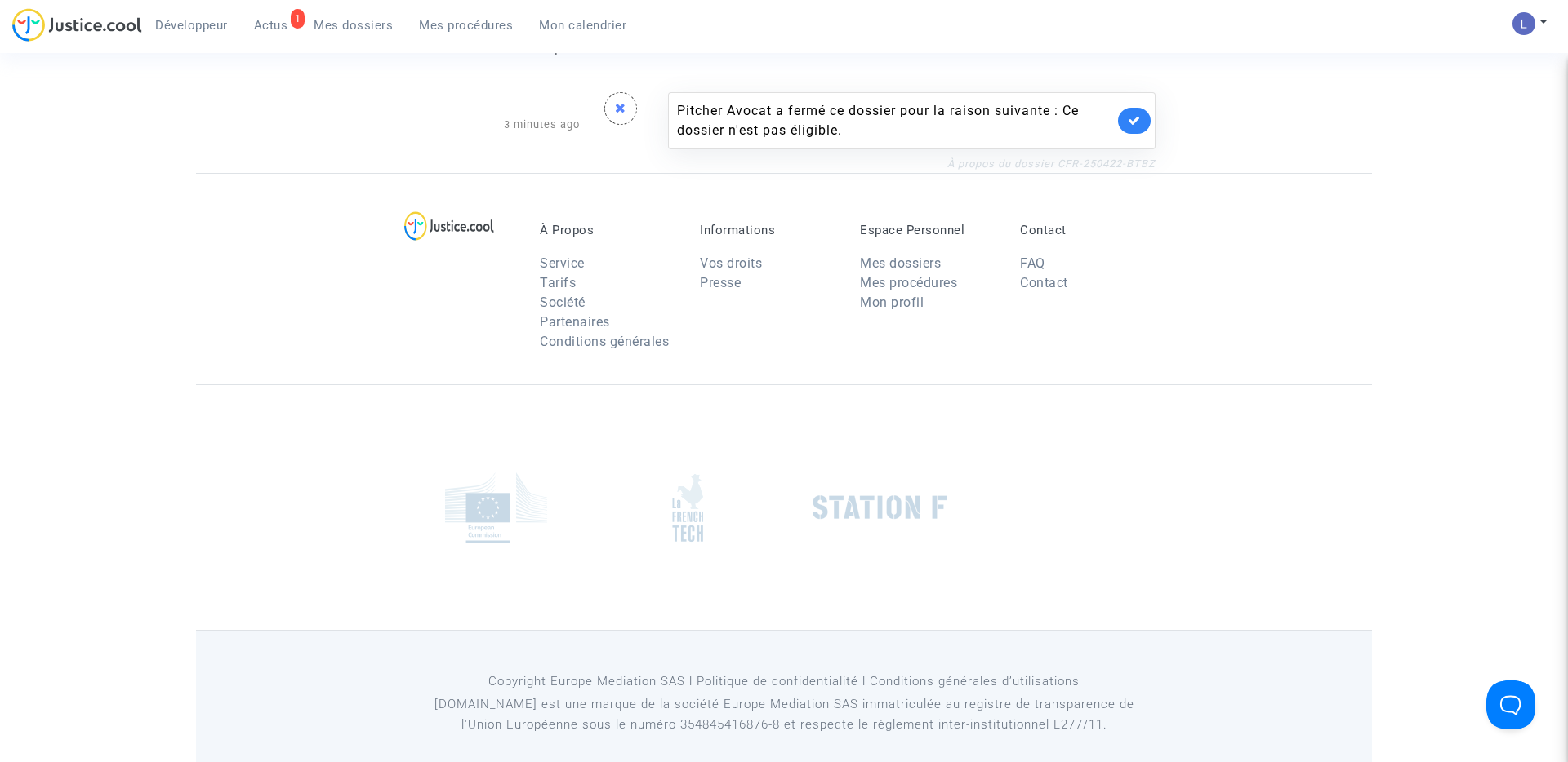
drag, startPoint x: 1164, startPoint y: 166, endPoint x: 1061, endPoint y: 167, distance: 103.0
click at [1061, 167] on div "Pitcher Avocat a fermé ce dossier pour la raison suivante : Ce dossier n'est pa…" at bounding box center [912, 124] width 512 height 97
copy link "CFR-250422-BTBZ"
click at [1144, 115] on link at bounding box center [1135, 121] width 32 height 26
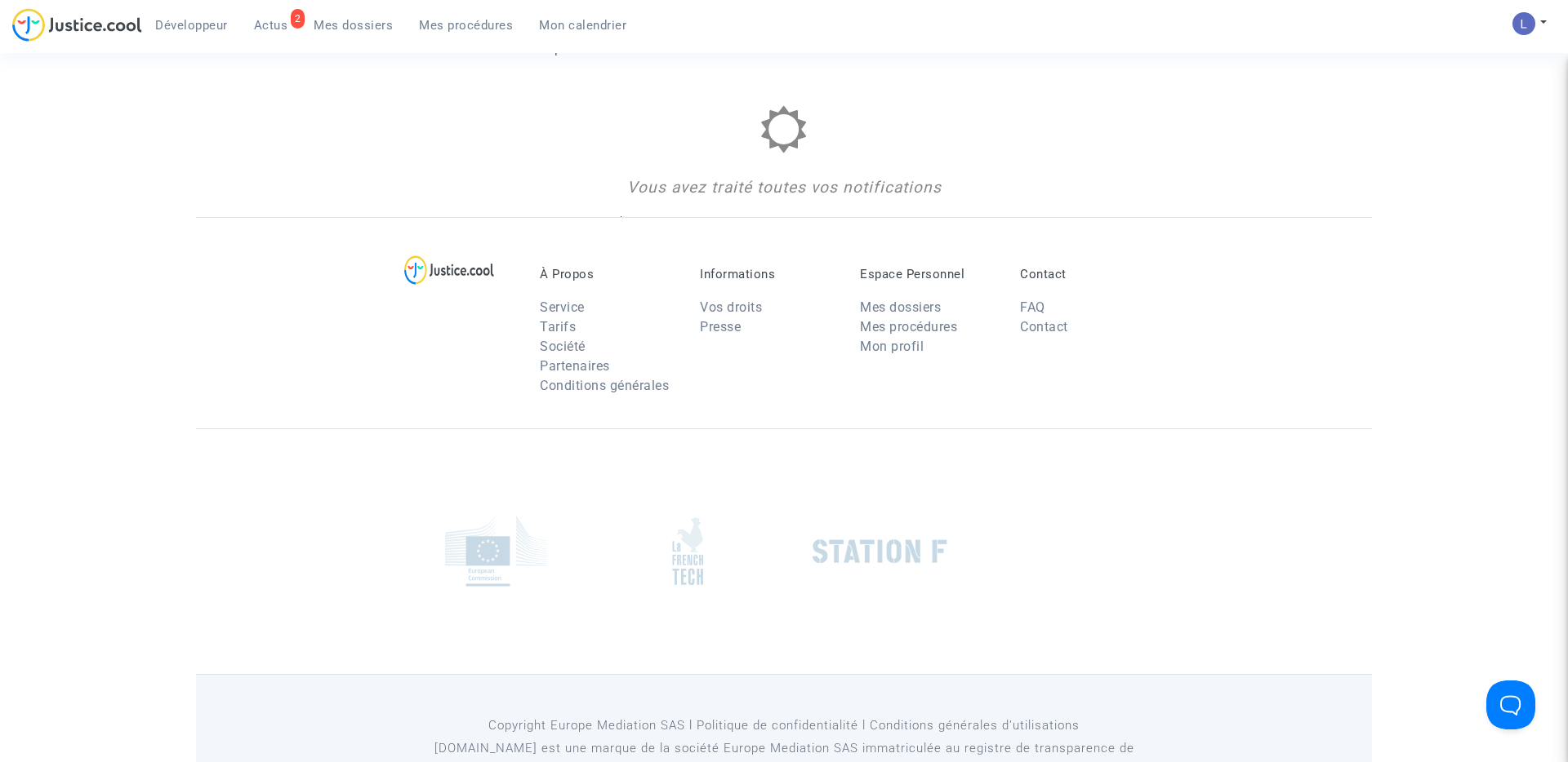
scroll to position [0, 0]
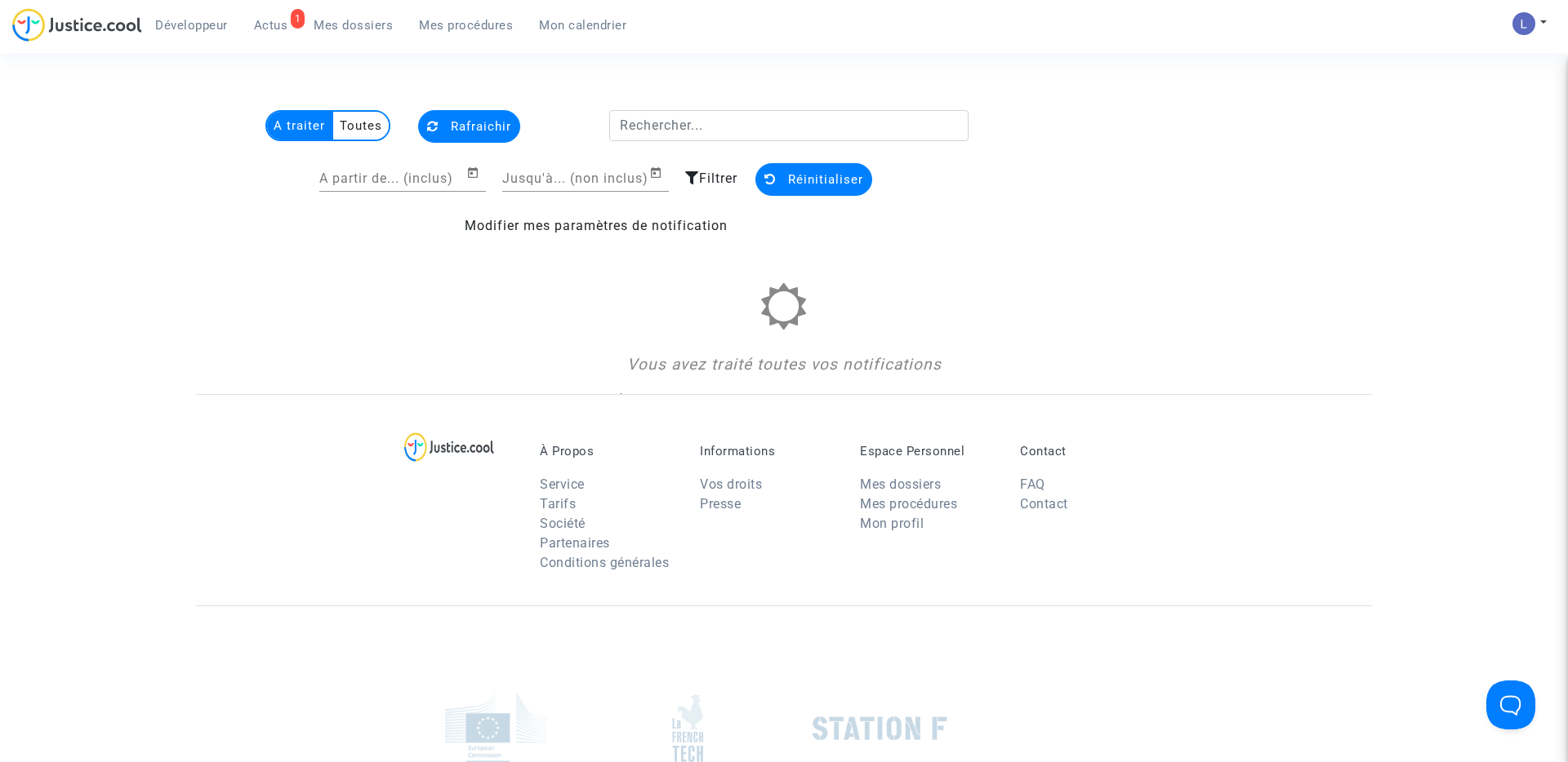
click at [270, 20] on span "Actus" at bounding box center [271, 25] width 34 height 14
click at [355, 27] on span "Mes dossiers" at bounding box center [353, 25] width 79 height 14
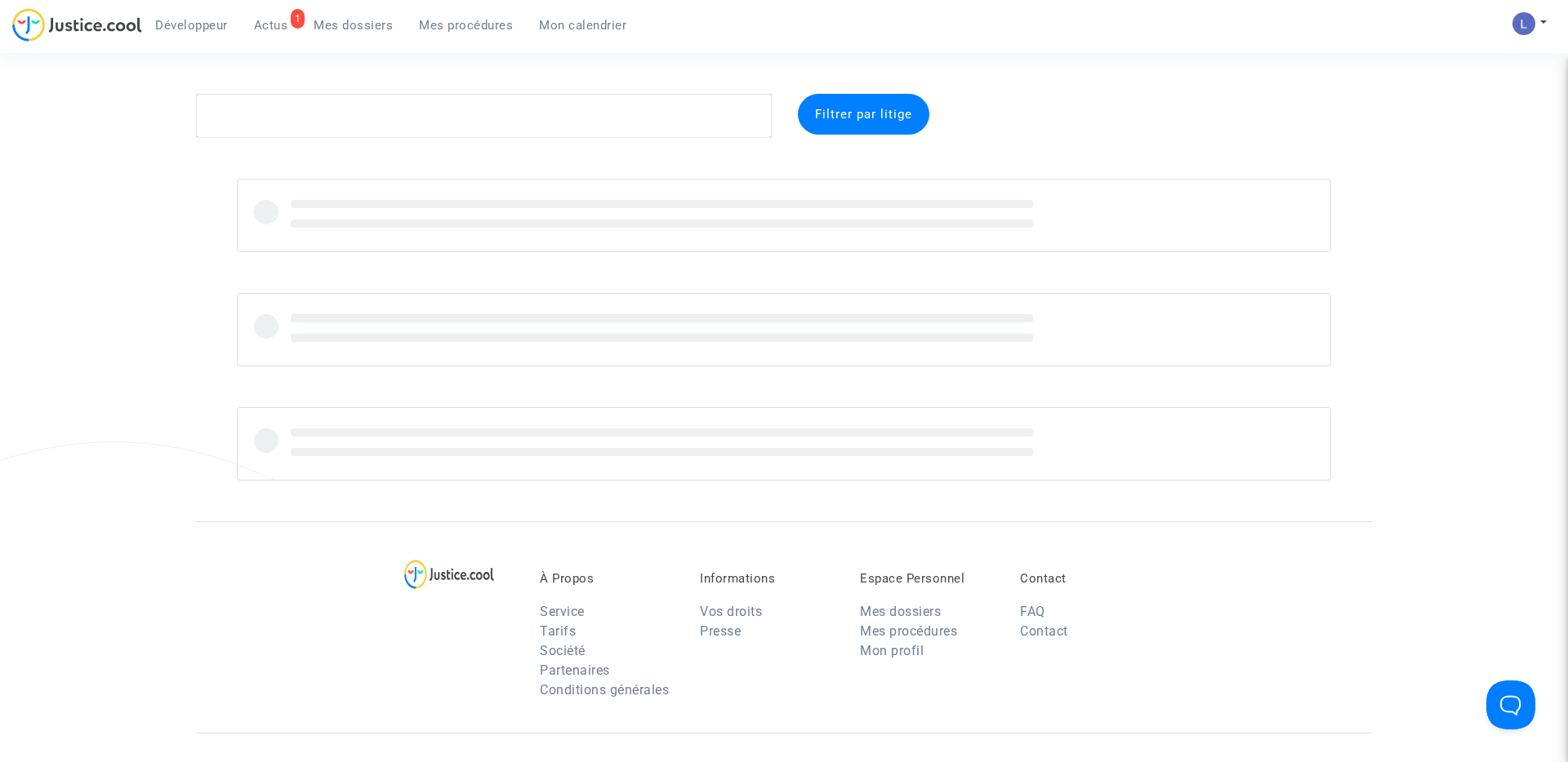
click at [274, 16] on link "1 Actus" at bounding box center [270, 24] width 60 height 24
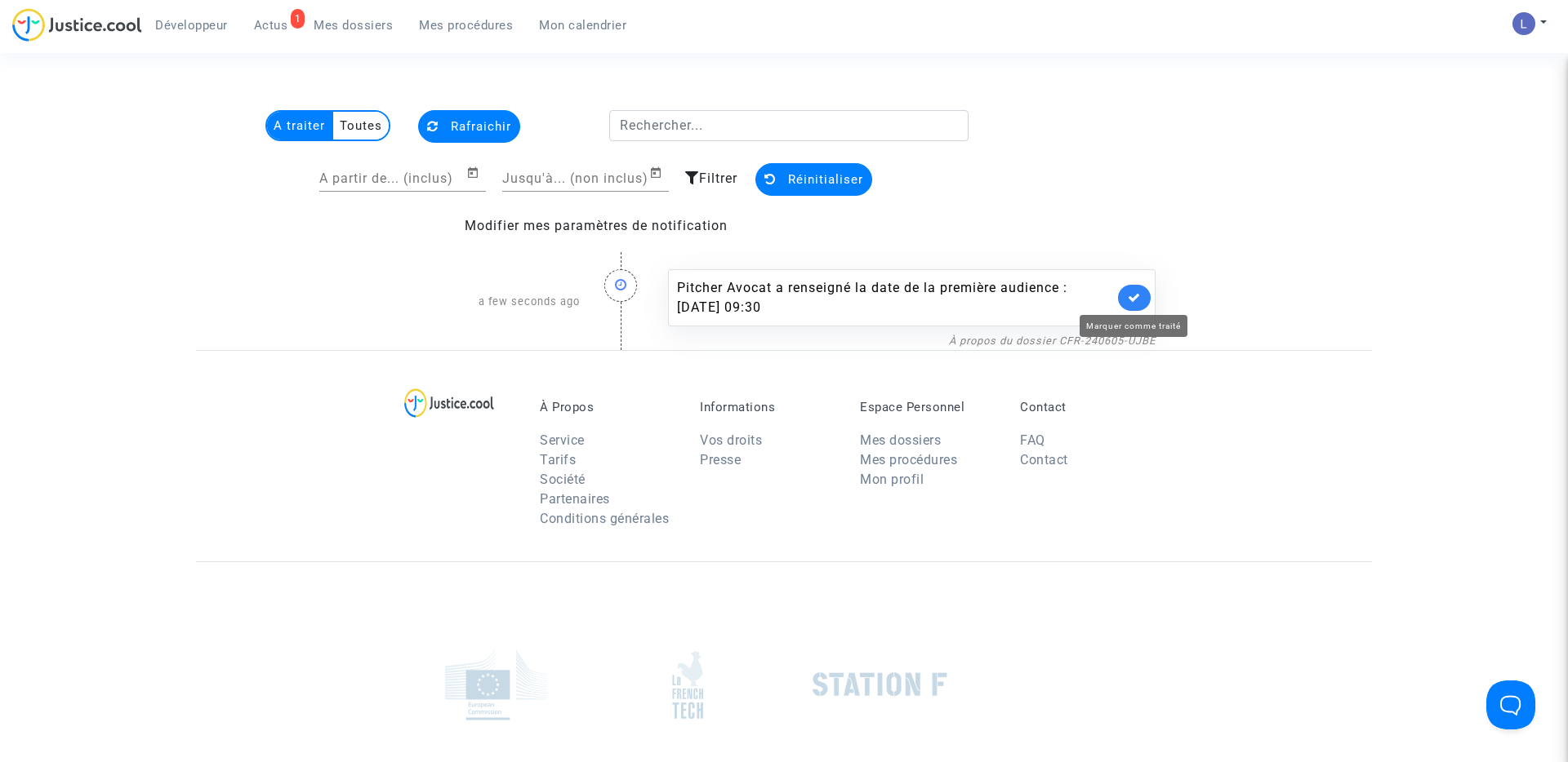
click at [1134, 296] on icon at bounding box center [1134, 298] width 13 height 13
